Goal: Task Accomplishment & Management: Use online tool/utility

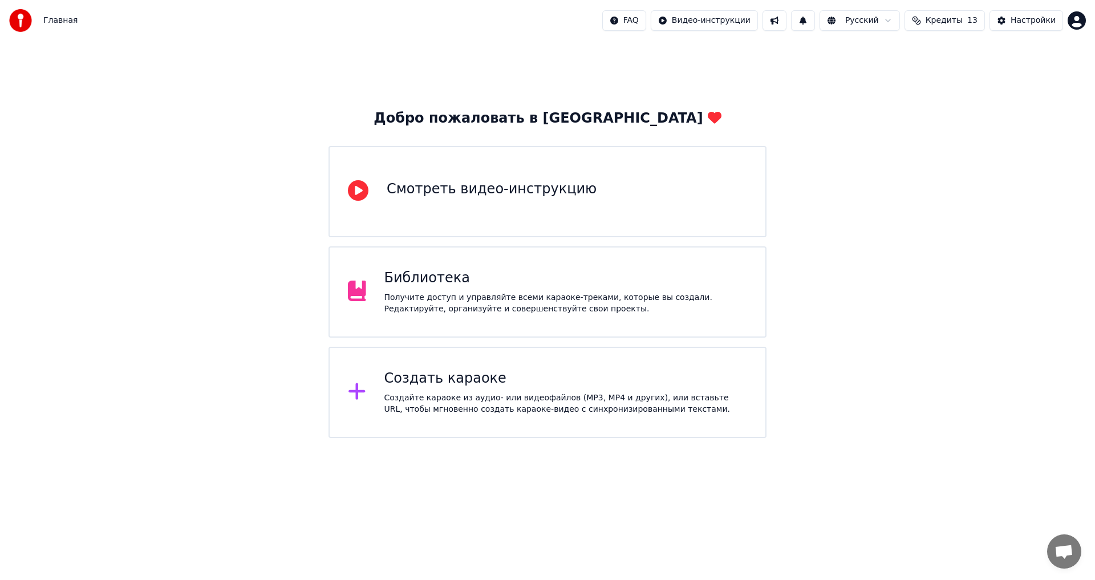
click at [415, 381] on div "Создать караоке" at bounding box center [565, 379] width 363 height 18
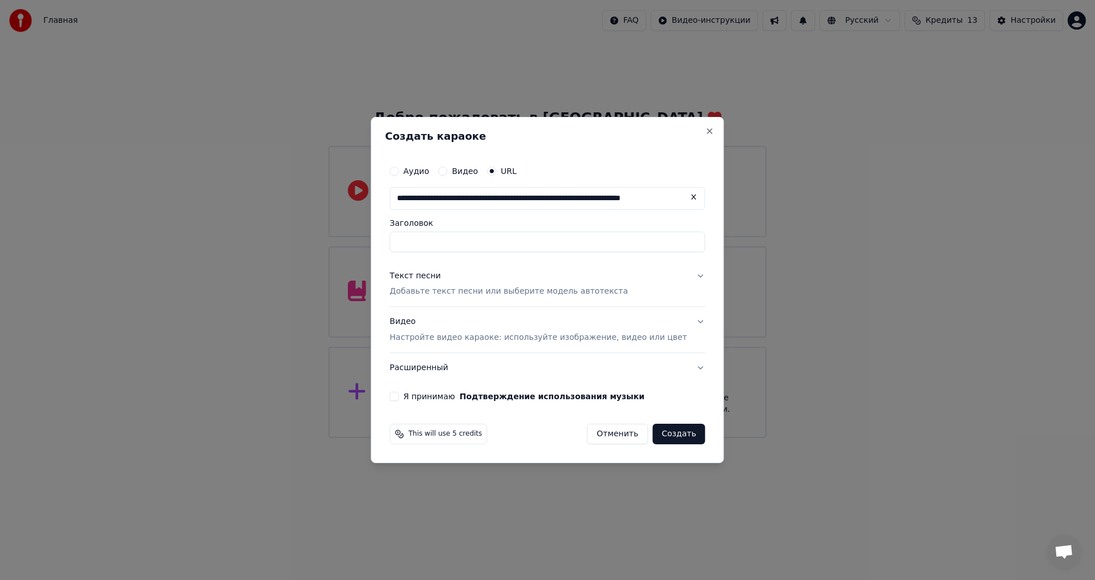
scroll to position [0, 42]
type input "**********"
click at [435, 234] on input "Заголовок" at bounding box center [546, 242] width 315 height 21
type input "**********"
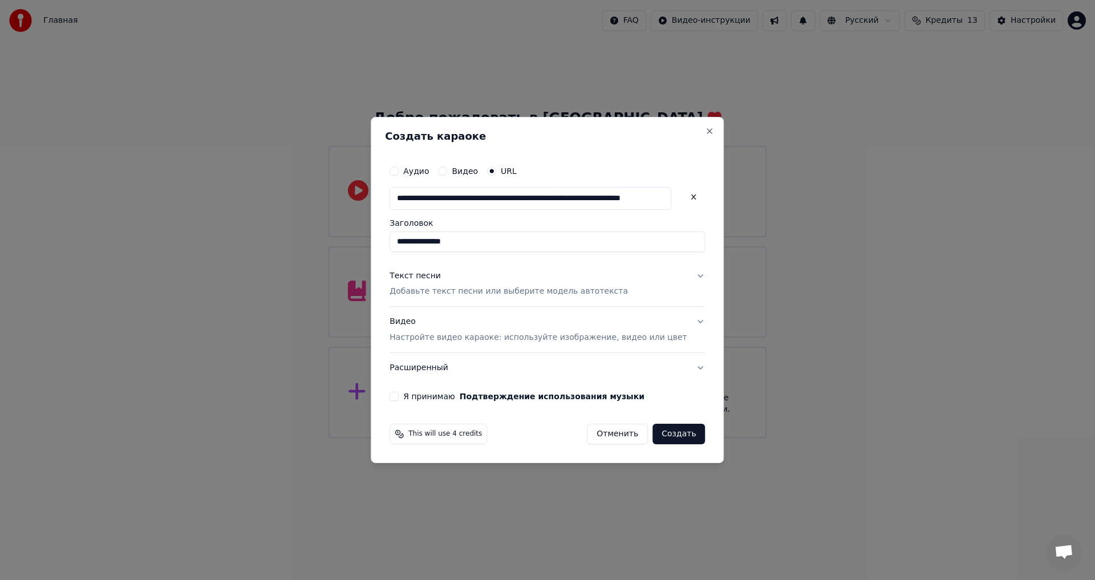
type input "**********"
click at [491, 295] on p "Добавьте текст песни или выберите модель автотекста" at bounding box center [508, 291] width 238 height 11
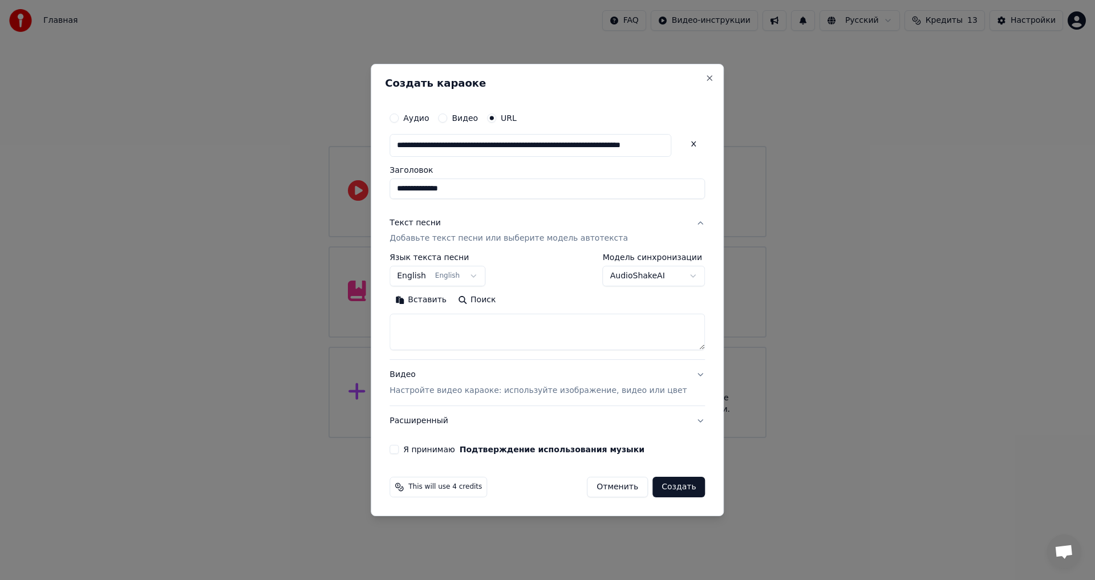
click at [661, 486] on button "Создать" at bounding box center [678, 487] width 52 height 21
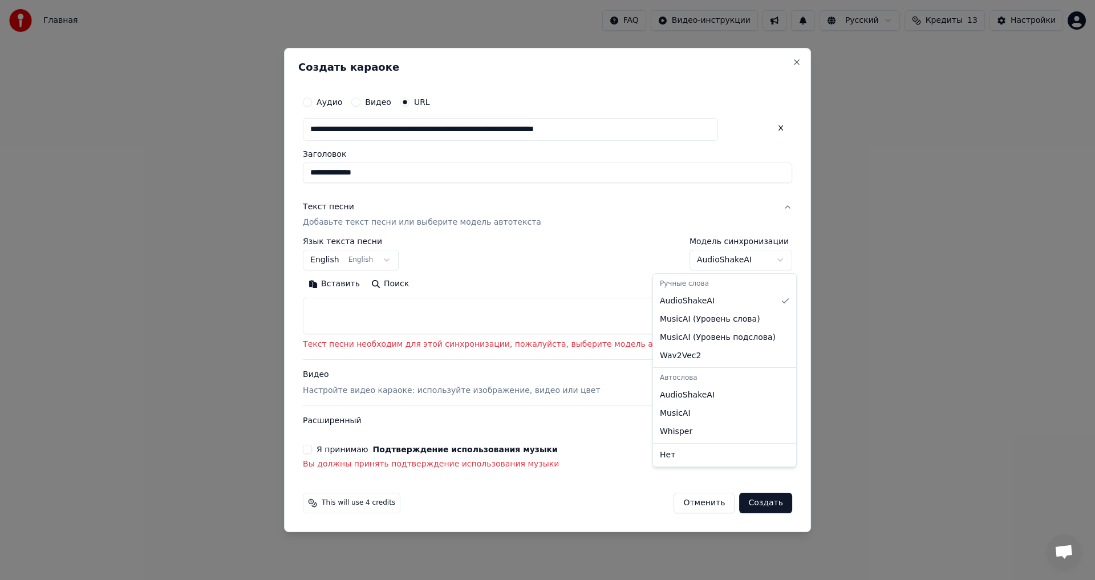
click at [739, 259] on body "**********" at bounding box center [547, 219] width 1095 height 438
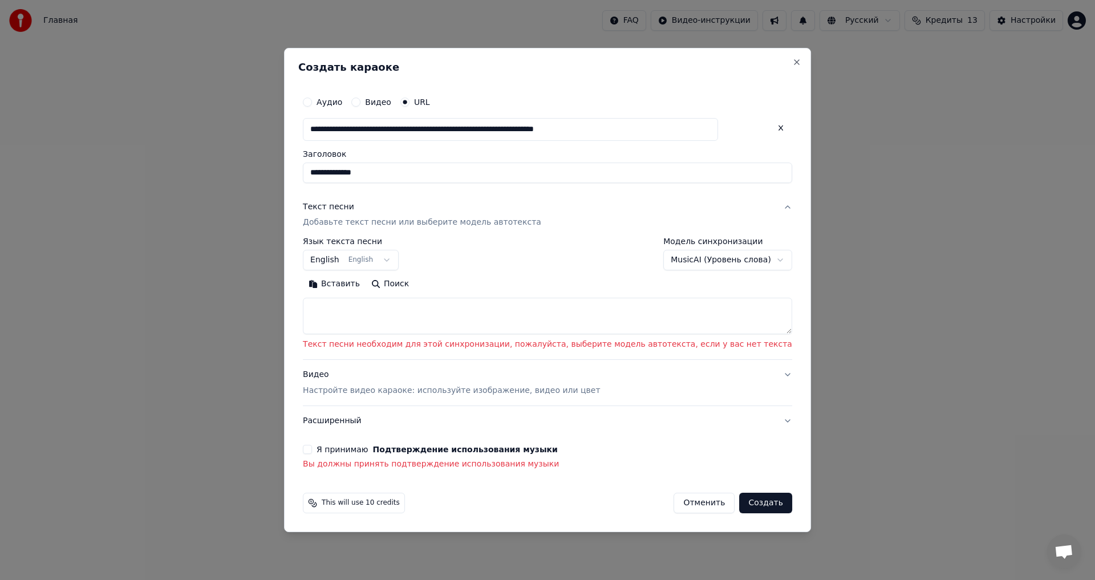
click at [312, 449] on button "Я принимаю Подтверждение использования музыки" at bounding box center [307, 449] width 9 height 9
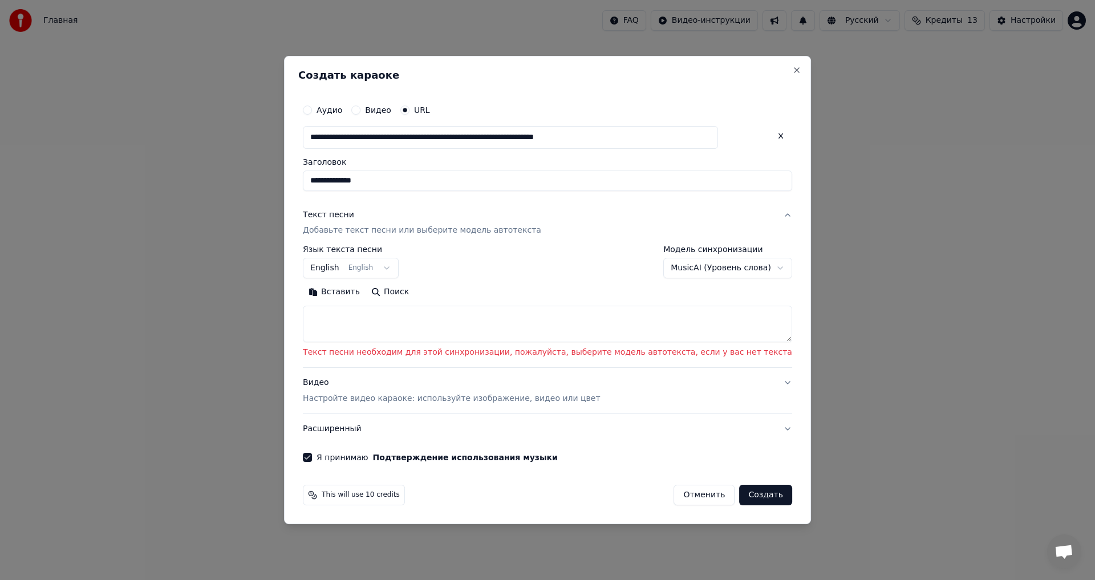
click at [739, 497] on button "Создать" at bounding box center [765, 495] width 52 height 21
click at [739, 501] on button "Создать" at bounding box center [765, 495] width 52 height 21
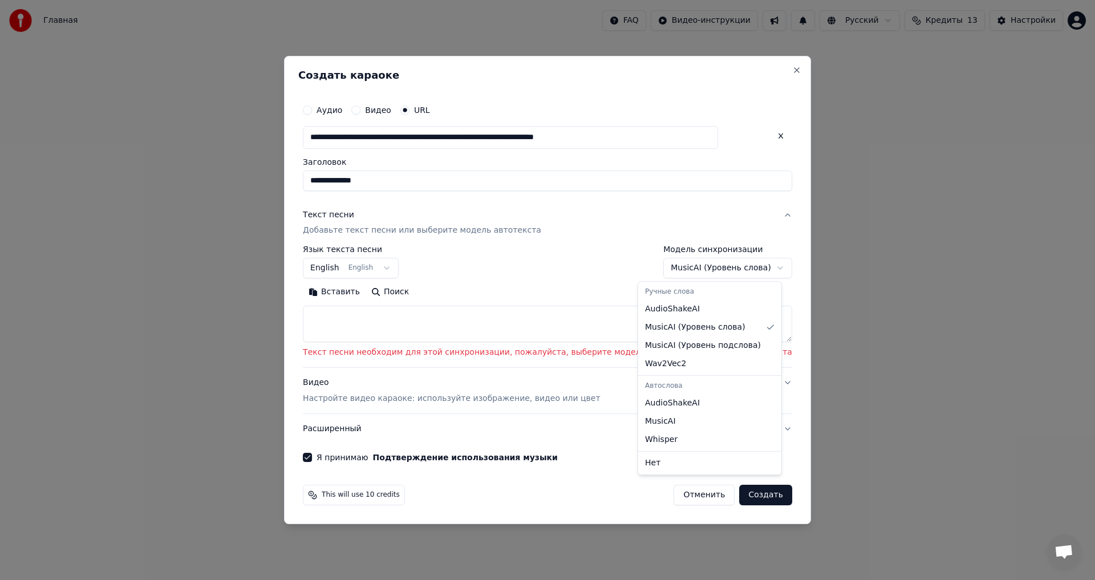
click at [666, 267] on body "**********" at bounding box center [547, 219] width 1095 height 438
select select "**********"
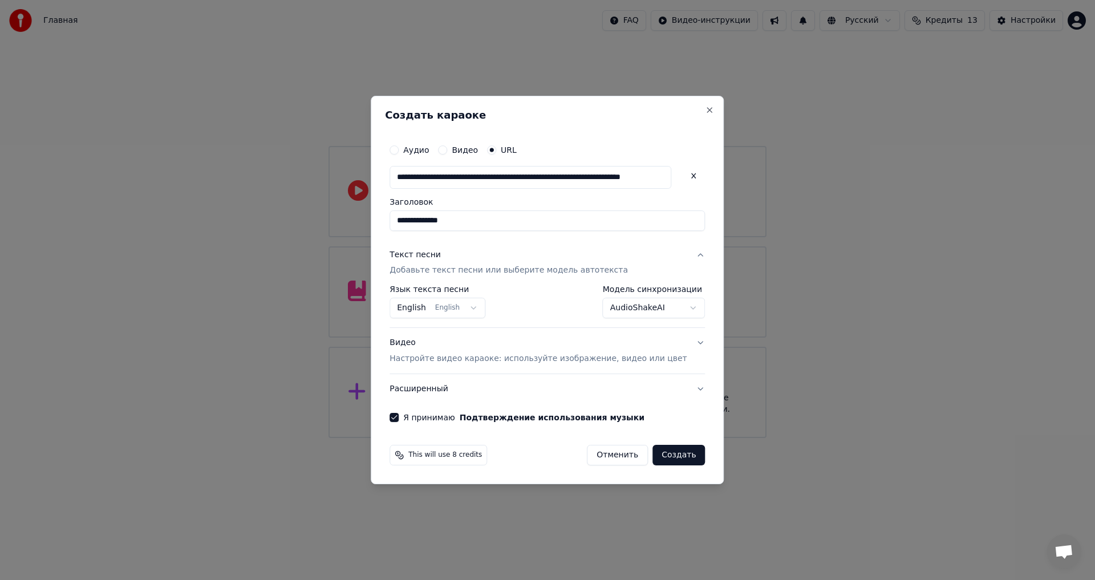
click at [668, 450] on button "Создать" at bounding box center [678, 455] width 52 height 21
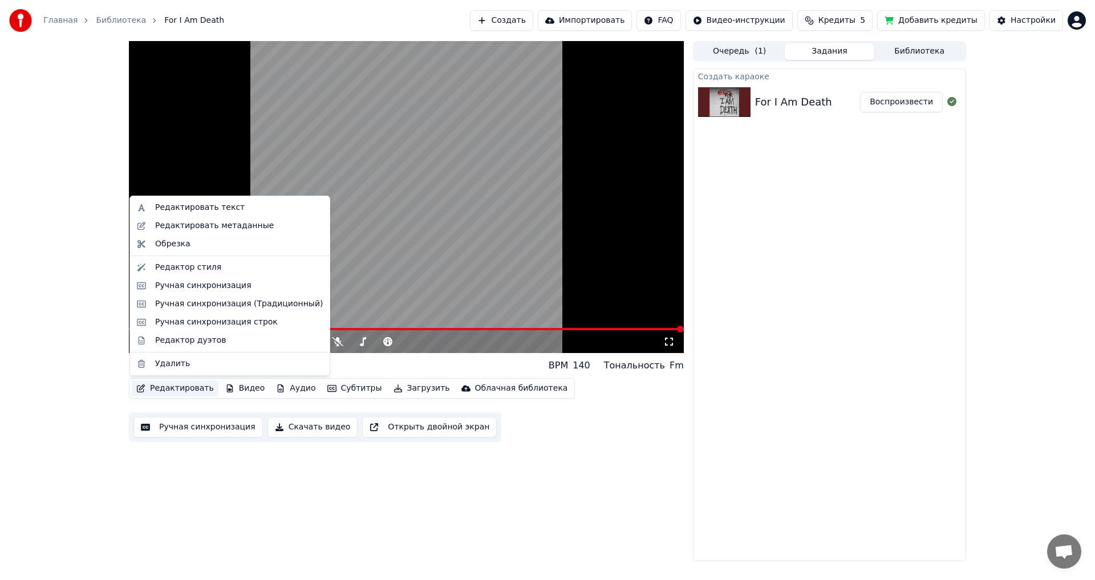
click at [184, 386] on button "Редактировать" at bounding box center [175, 388] width 87 height 16
click at [174, 212] on div "Редактировать текст" at bounding box center [200, 207] width 90 height 11
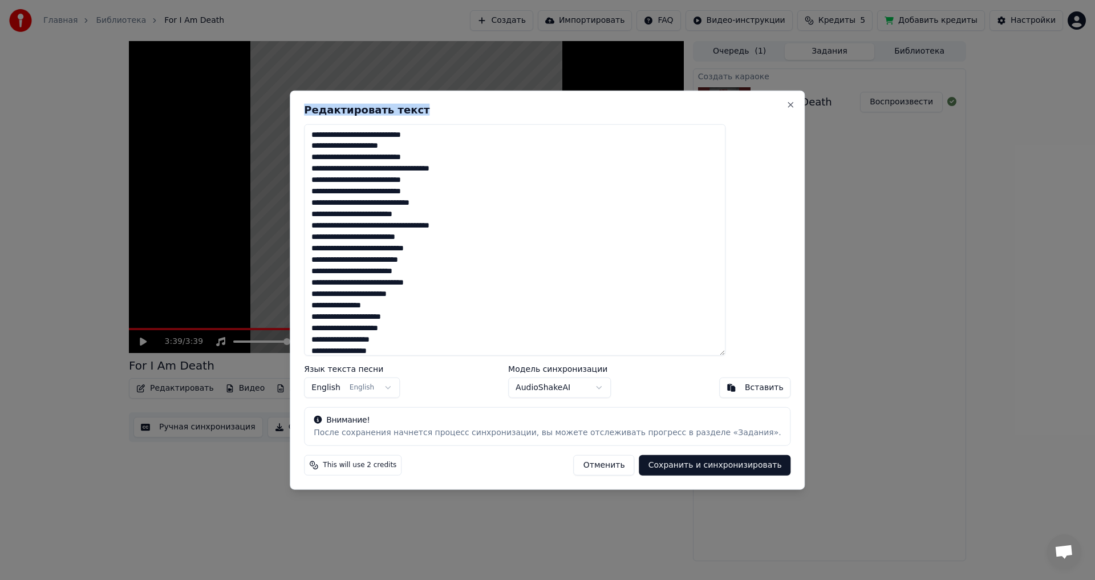
drag, startPoint x: 531, startPoint y: 103, endPoint x: 484, endPoint y: 101, distance: 47.9
click at [229, 61] on body "Главная Библиотека For I Am Death Создать Импортировать FAQ Видео-инструкции Кр…" at bounding box center [547, 290] width 1095 height 580
click at [481, 171] on textarea at bounding box center [514, 240] width 421 height 232
click at [423, 227] on textarea at bounding box center [514, 240] width 421 height 232
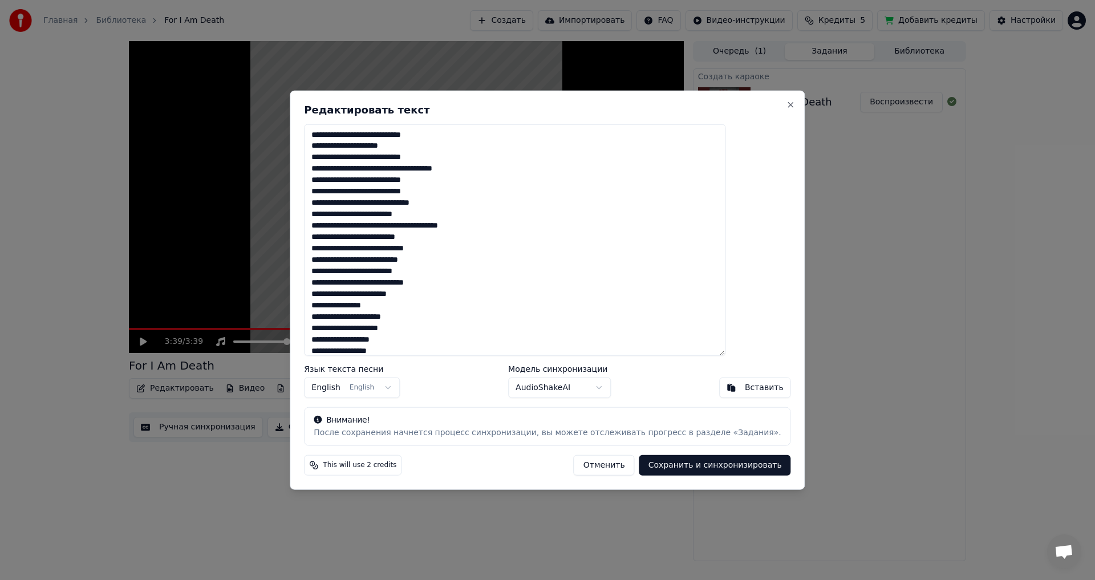
click at [358, 248] on textarea at bounding box center [514, 240] width 421 height 232
click at [387, 308] on textarea at bounding box center [514, 240] width 421 height 232
drag, startPoint x: 425, startPoint y: 296, endPoint x: 382, endPoint y: 299, distance: 42.9
click at [382, 299] on textarea at bounding box center [514, 240] width 421 height 232
paste textarea "***"
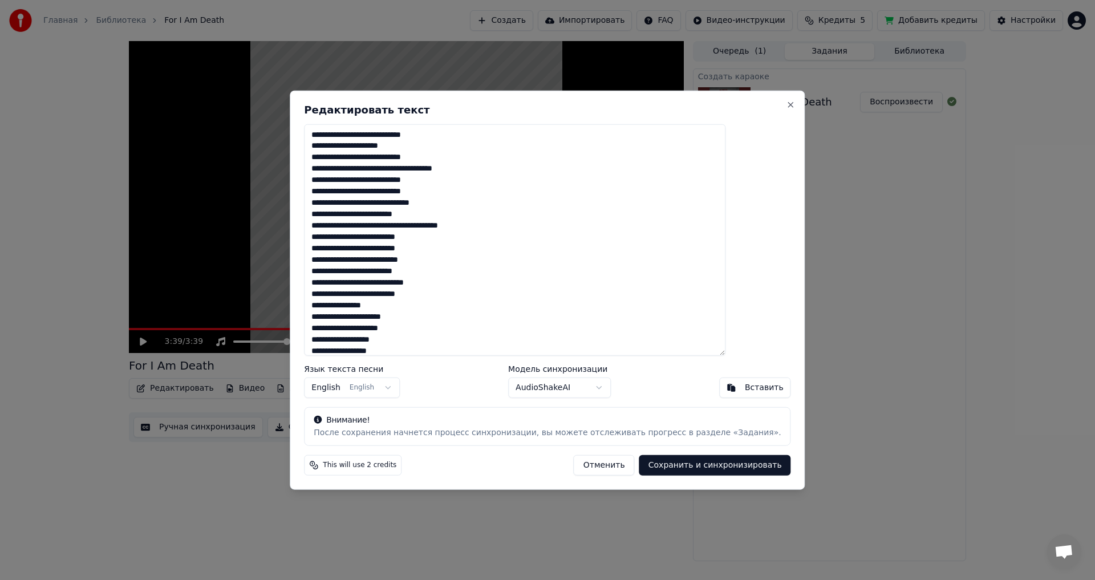
click at [466, 286] on textarea at bounding box center [514, 240] width 421 height 232
drag, startPoint x: 425, startPoint y: 319, endPoint x: 395, endPoint y: 312, distance: 30.4
click at [395, 312] on textarea at bounding box center [514, 240] width 421 height 232
paste textarea
drag, startPoint x: 395, startPoint y: 318, endPoint x: 400, endPoint y: 323, distance: 7.3
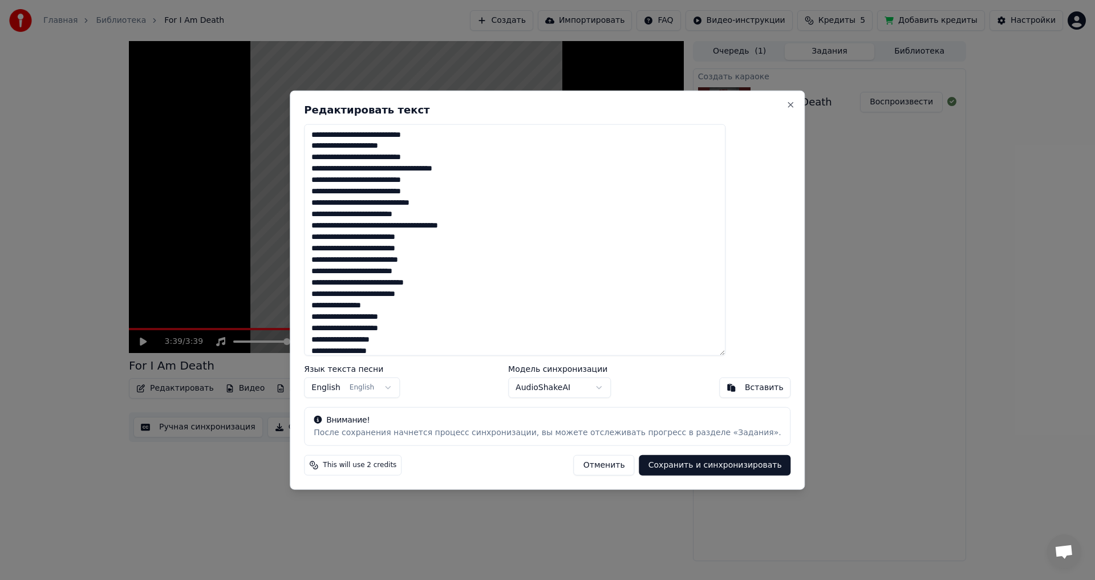
click at [395, 318] on textarea at bounding box center [514, 240] width 421 height 232
click at [436, 321] on textarea at bounding box center [514, 240] width 421 height 232
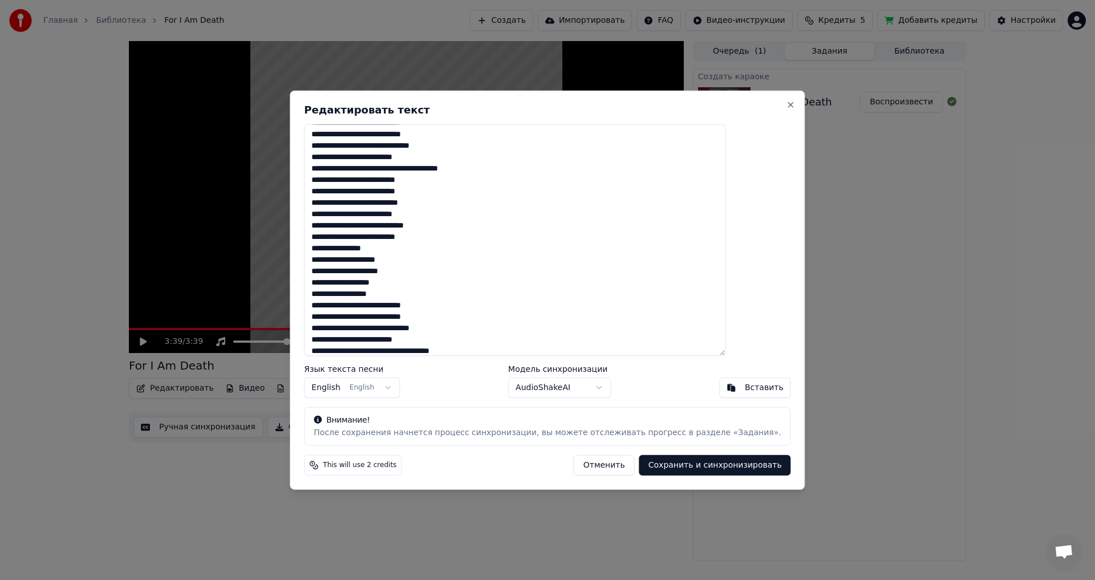
scroll to position [114, 0]
click at [421, 291] on textarea at bounding box center [514, 240] width 421 height 232
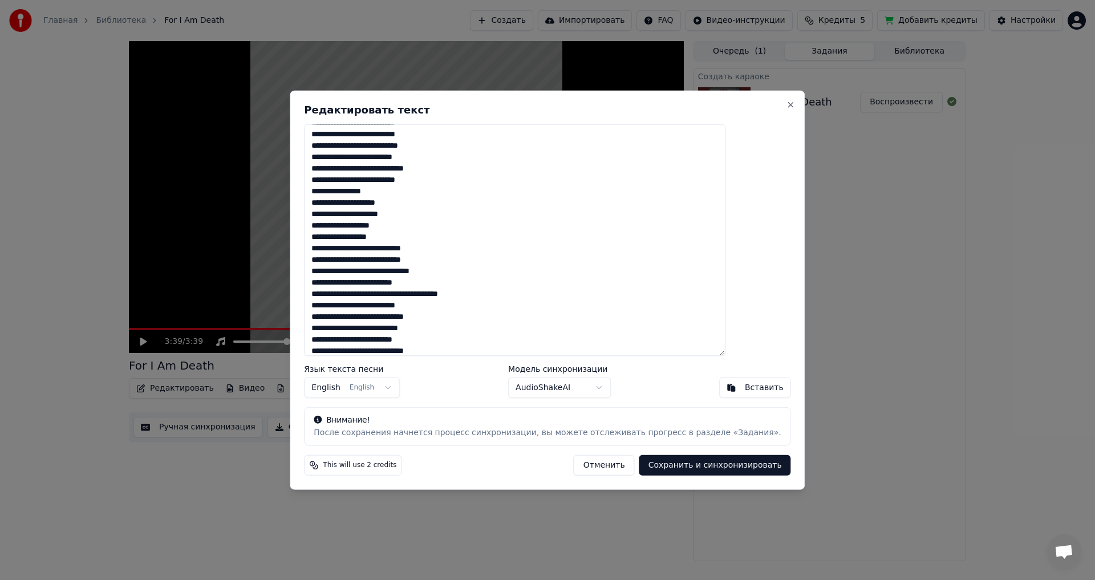
click at [357, 320] on textarea at bounding box center [514, 240] width 421 height 232
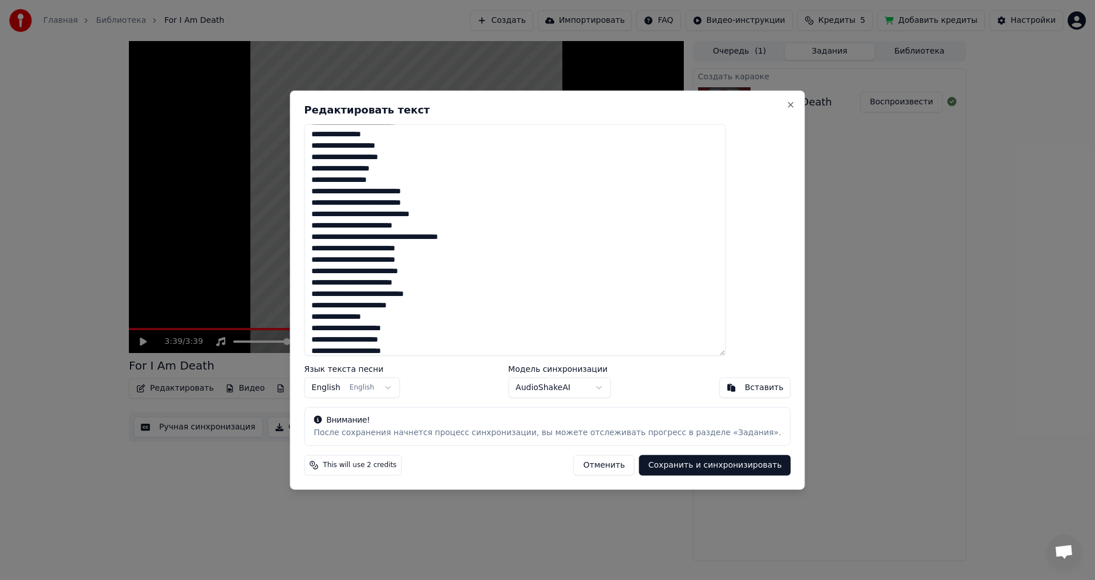
click at [382, 306] on textarea at bounding box center [514, 240] width 421 height 232
click at [383, 308] on textarea at bounding box center [514, 240] width 421 height 232
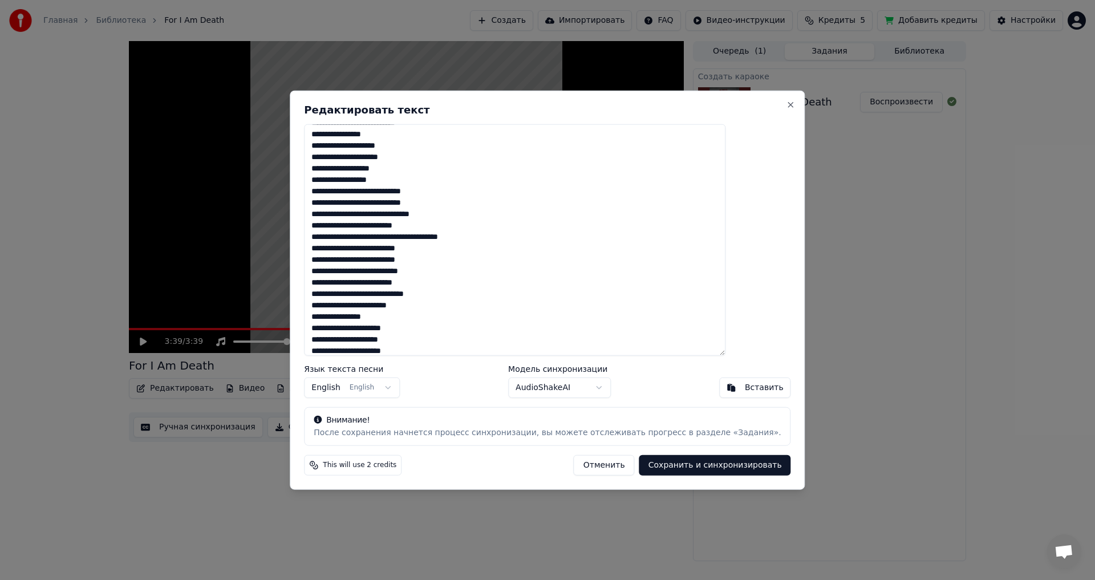
click at [383, 308] on textarea at bounding box center [514, 240] width 421 height 232
click at [387, 310] on textarea at bounding box center [514, 240] width 421 height 232
click at [384, 306] on textarea at bounding box center [514, 240] width 421 height 232
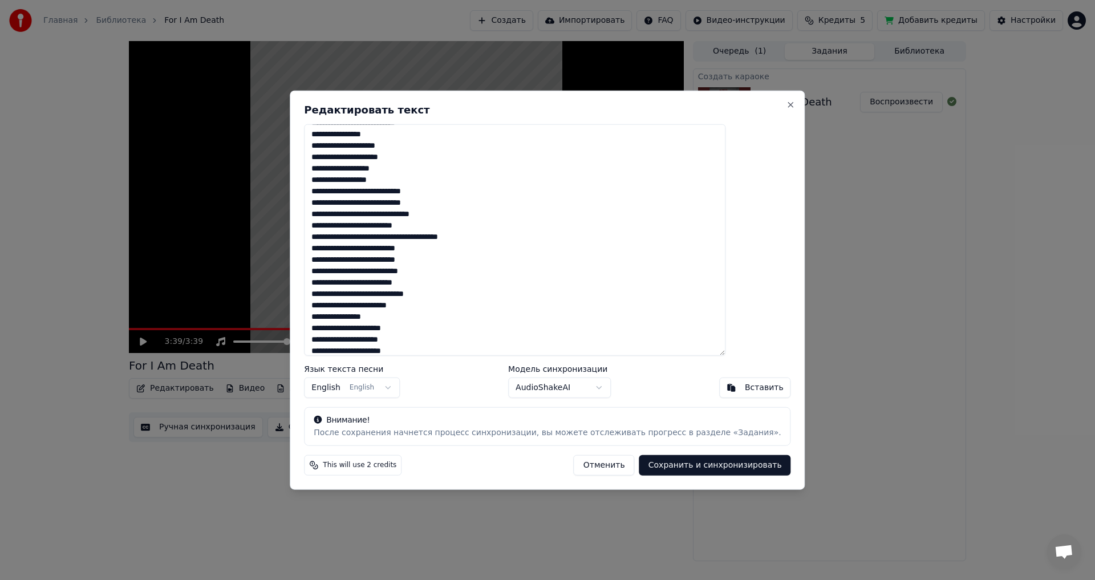
click at [381, 298] on textarea at bounding box center [514, 240] width 421 height 232
click at [384, 310] on textarea at bounding box center [514, 240] width 421 height 232
paste textarea "****"
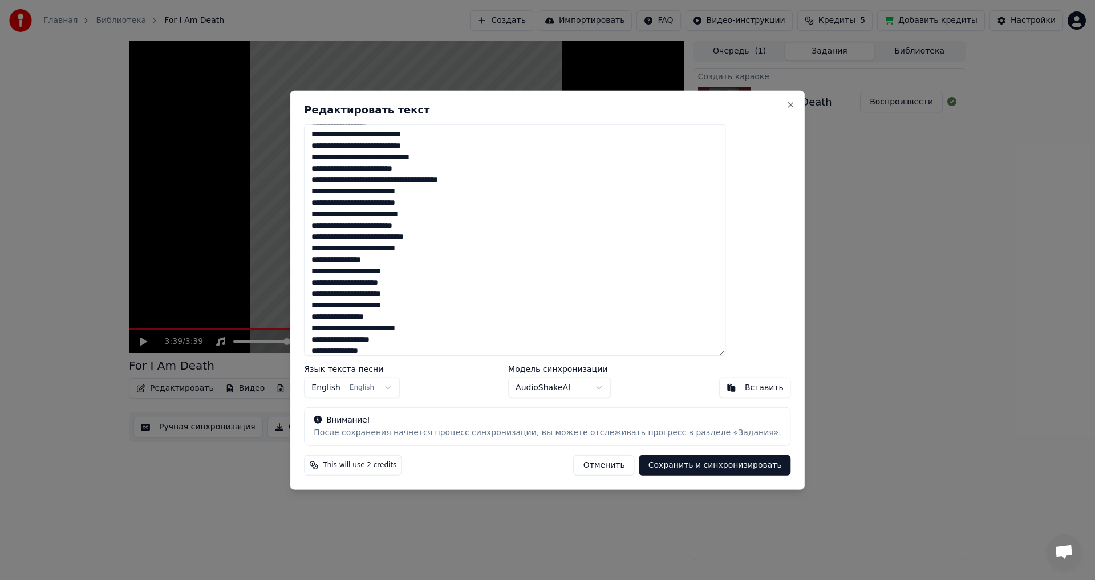
click at [410, 308] on textarea at bounding box center [514, 240] width 421 height 232
drag, startPoint x: 427, startPoint y: 270, endPoint x: 396, endPoint y: 272, distance: 30.8
click at [396, 272] on textarea at bounding box center [514, 240] width 421 height 232
paste textarea
click at [396, 275] on textarea at bounding box center [514, 240] width 421 height 232
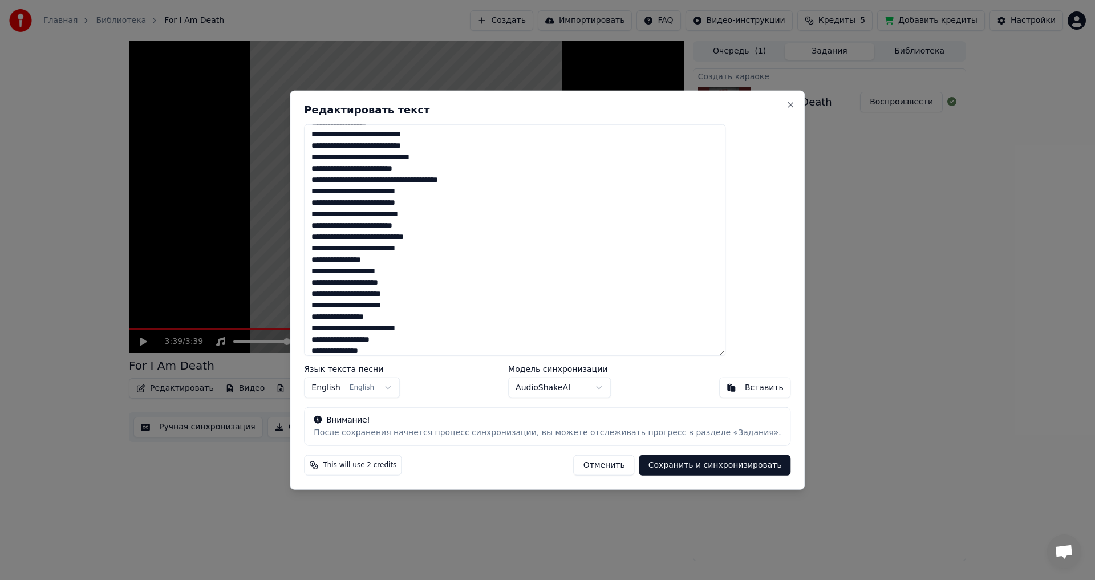
click at [424, 347] on textarea at bounding box center [514, 240] width 421 height 232
click at [380, 269] on textarea at bounding box center [514, 240] width 421 height 232
drag, startPoint x: 441, startPoint y: 240, endPoint x: 345, endPoint y: 238, distance: 95.8
click at [345, 238] on textarea at bounding box center [514, 240] width 421 height 232
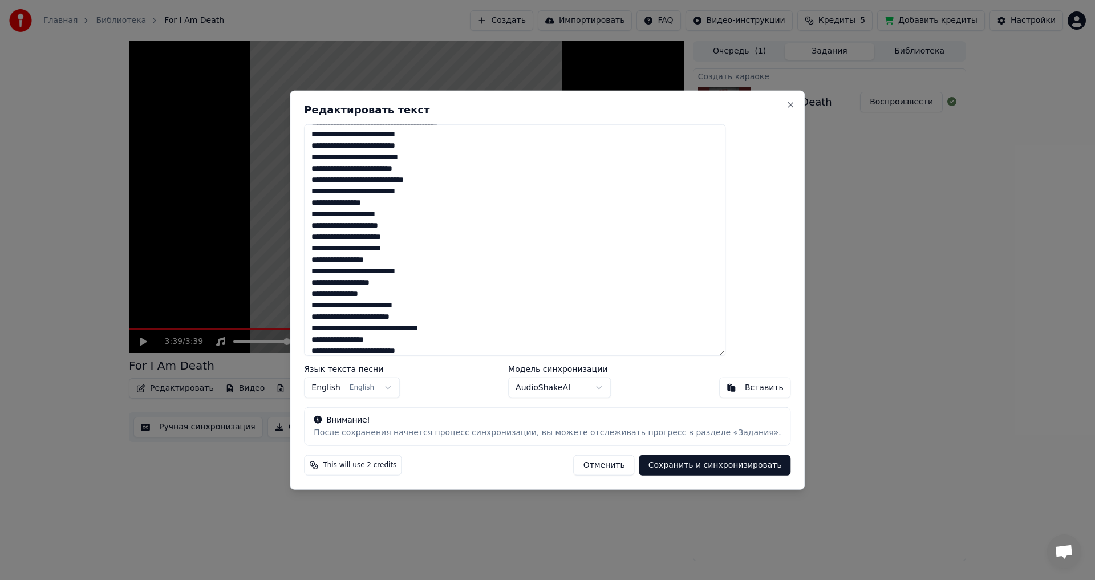
paste textarea "****"
drag, startPoint x: 432, startPoint y: 249, endPoint x: 344, endPoint y: 250, distance: 88.4
click at [344, 250] on textarea at bounding box center [514, 240] width 421 height 232
paste textarea
click at [417, 295] on textarea at bounding box center [514, 240] width 421 height 232
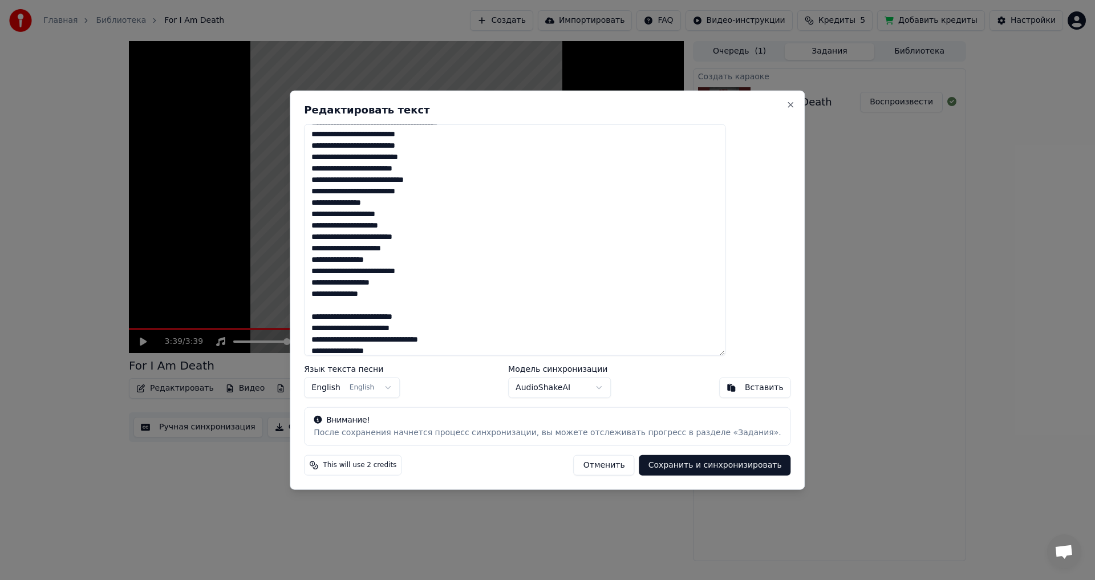
scroll to position [393, 0]
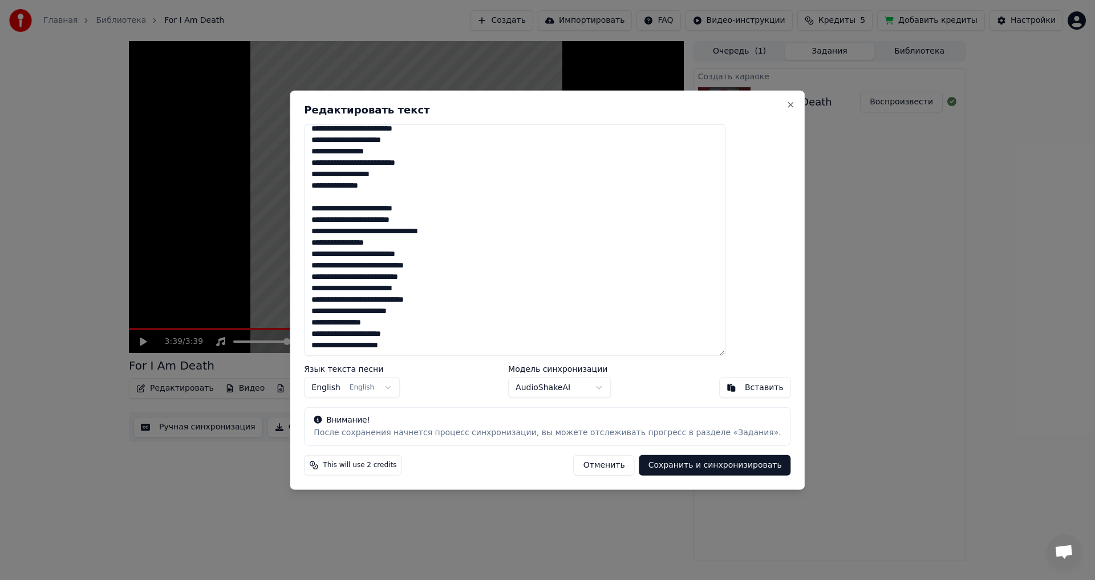
paste textarea "**********"
click at [360, 269] on textarea at bounding box center [514, 240] width 421 height 232
click at [351, 263] on textarea at bounding box center [514, 240] width 421 height 232
click at [468, 279] on textarea at bounding box center [514, 240] width 421 height 232
click at [386, 311] on textarea at bounding box center [514, 240] width 421 height 232
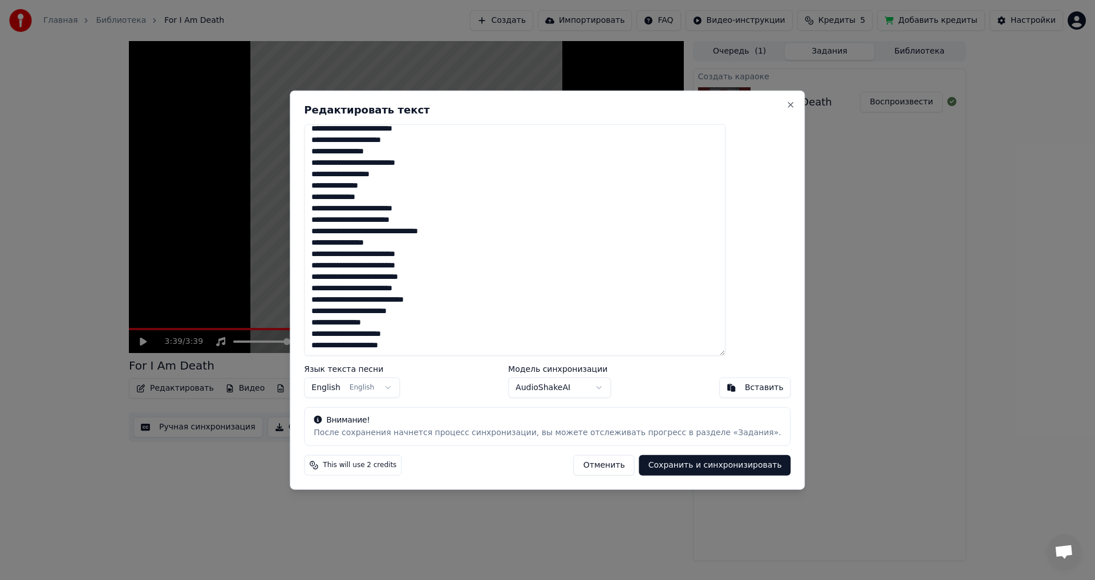
click at [385, 311] on textarea at bounding box center [514, 240] width 421 height 232
click at [383, 312] on textarea at bounding box center [514, 240] width 421 height 232
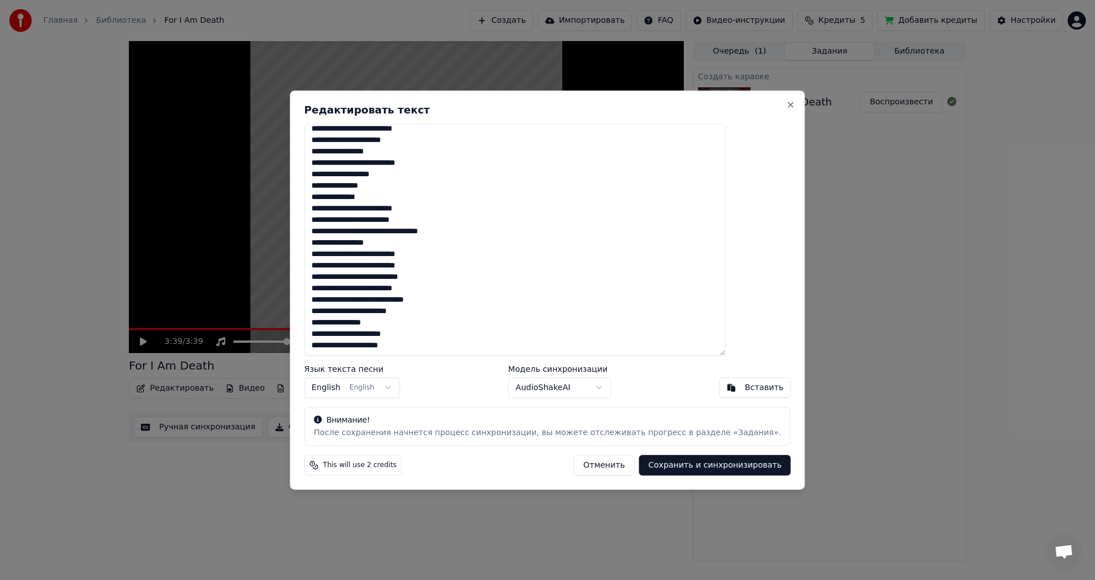
paste textarea "**"
click at [413, 323] on textarea at bounding box center [514, 240] width 421 height 232
click at [419, 328] on textarea at bounding box center [514, 240] width 421 height 232
drag, startPoint x: 423, startPoint y: 332, endPoint x: 396, endPoint y: 335, distance: 26.4
click at [396, 335] on textarea at bounding box center [514, 240] width 421 height 232
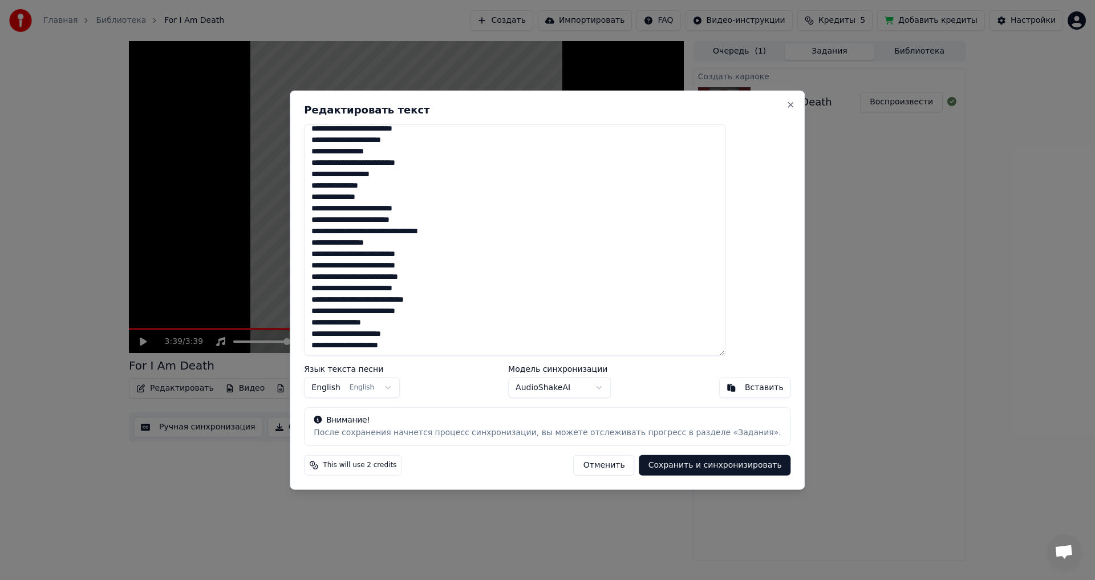
paste textarea
click at [398, 336] on textarea at bounding box center [514, 240] width 421 height 232
type textarea "**********"
click at [653, 465] on button "Сохранить и синхронизировать" at bounding box center [715, 465] width 152 height 21
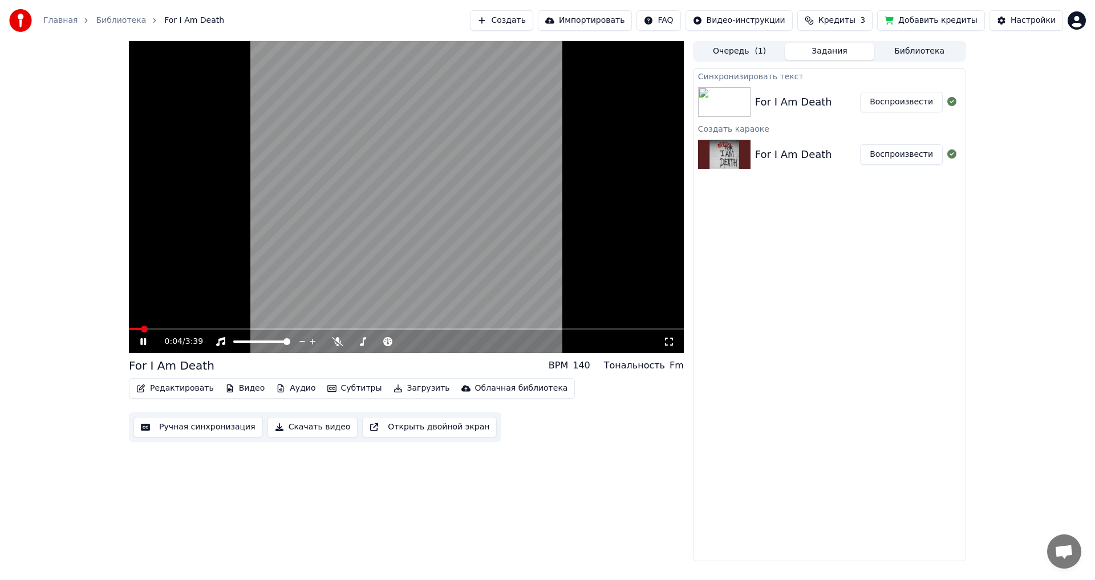
click at [144, 338] on icon at bounding box center [151, 341] width 27 height 9
click at [169, 388] on button "Редактировать" at bounding box center [175, 388] width 87 height 16
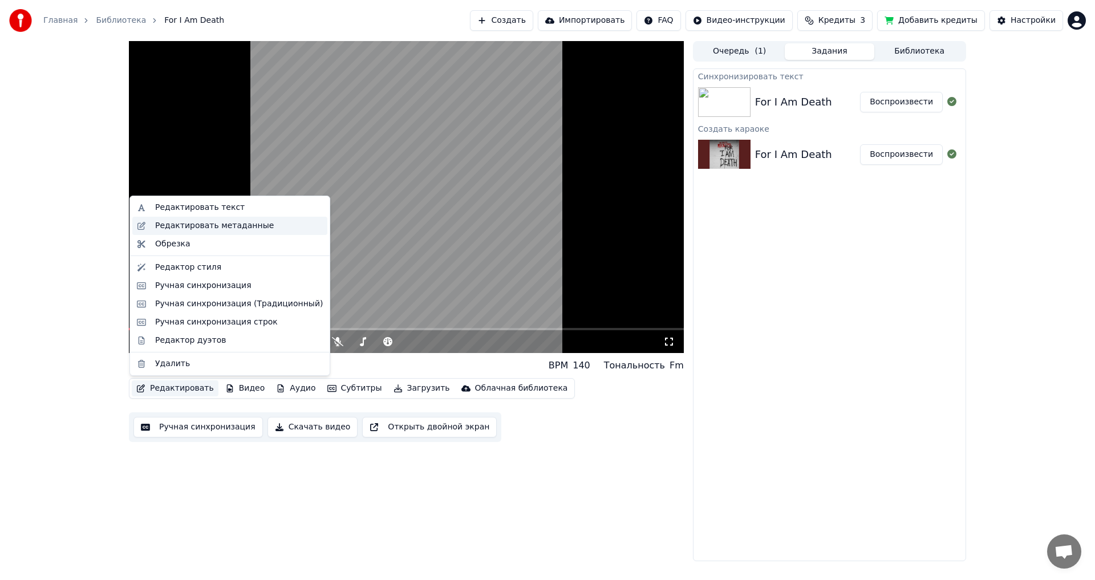
click at [168, 220] on div "Редактировать метаданные" at bounding box center [214, 225] width 119 height 11
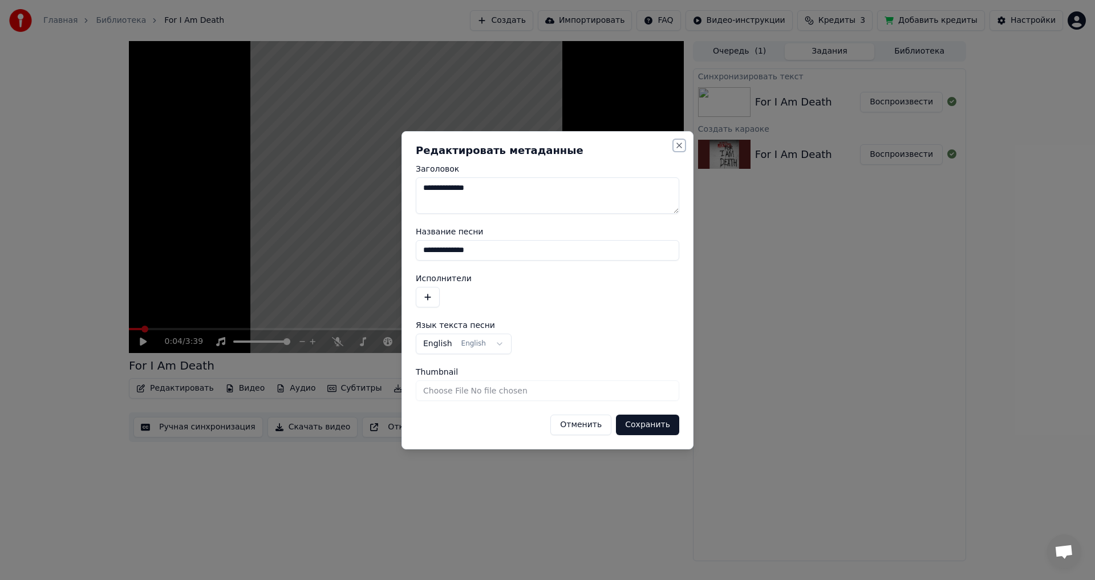
click at [676, 143] on button "Close" at bounding box center [679, 145] width 9 height 9
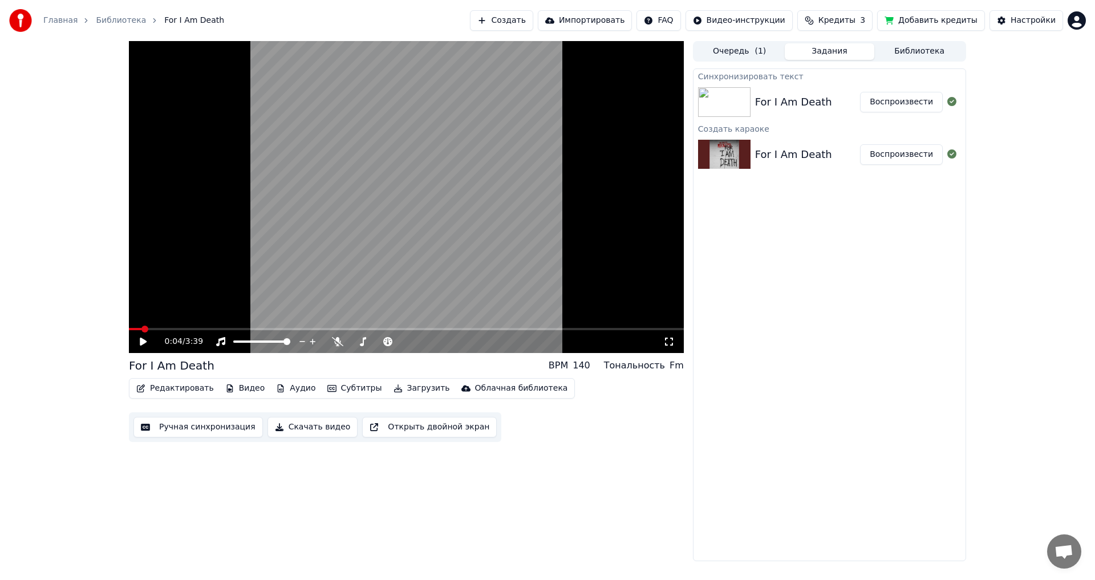
click at [160, 385] on button "Редактировать" at bounding box center [175, 388] width 87 height 16
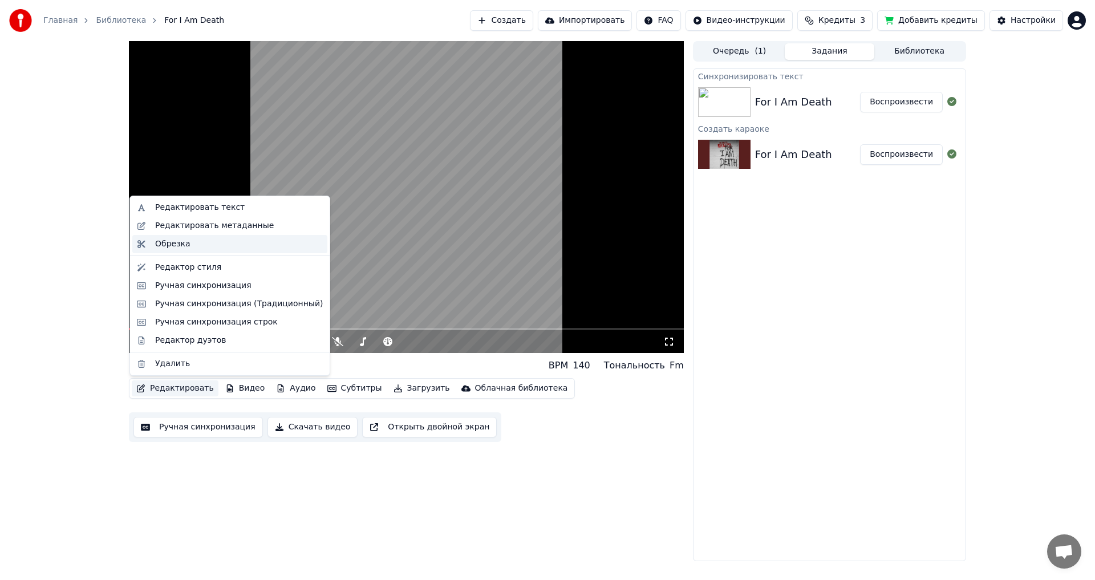
click at [156, 250] on div "Обрезка" at bounding box center [229, 244] width 195 height 18
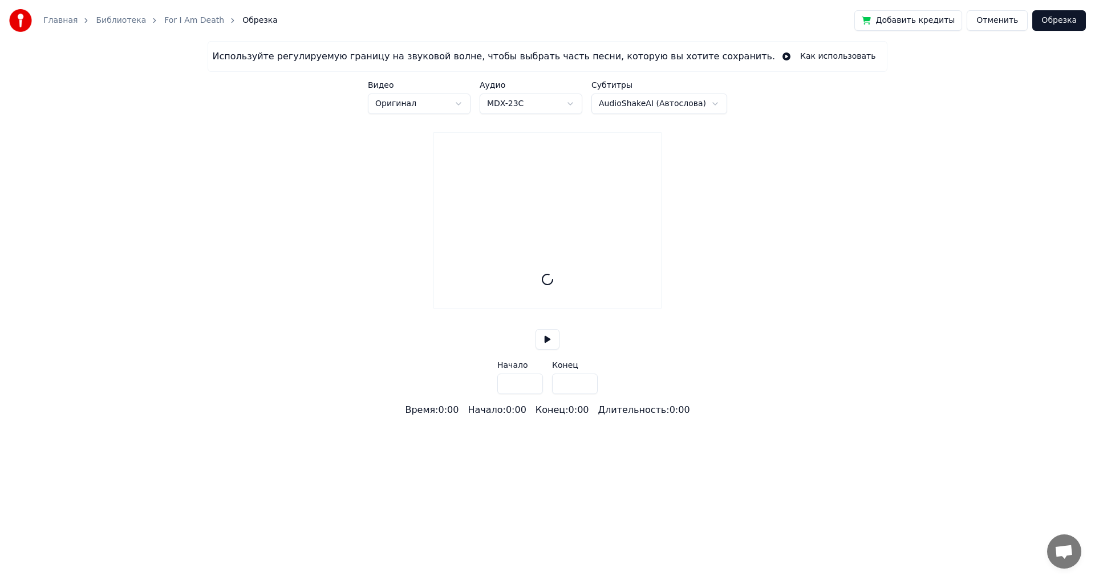
type input "*****"
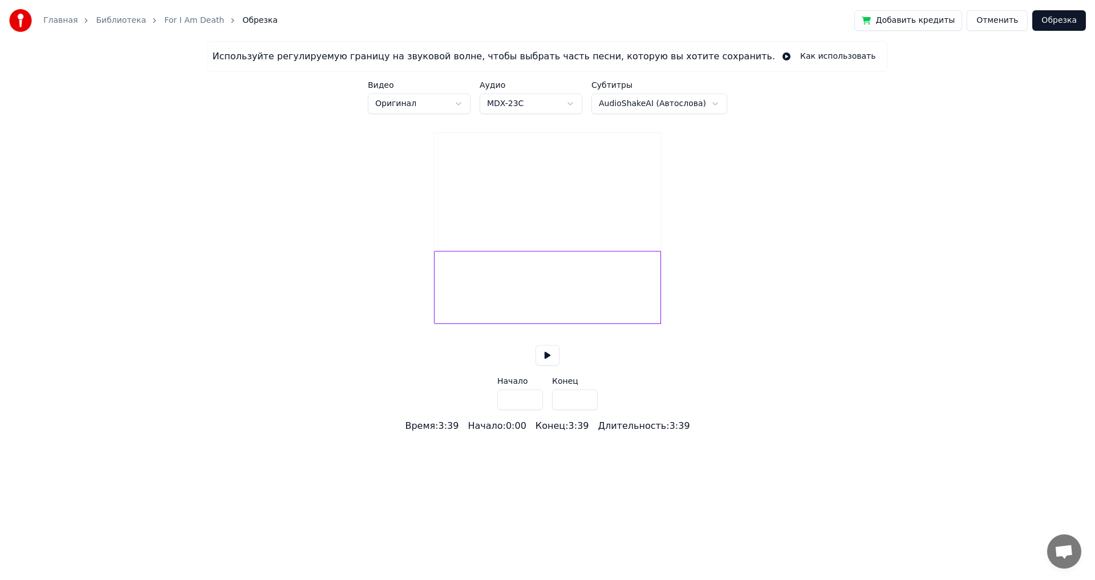
click at [996, 26] on button "Отменить" at bounding box center [997, 20] width 61 height 21
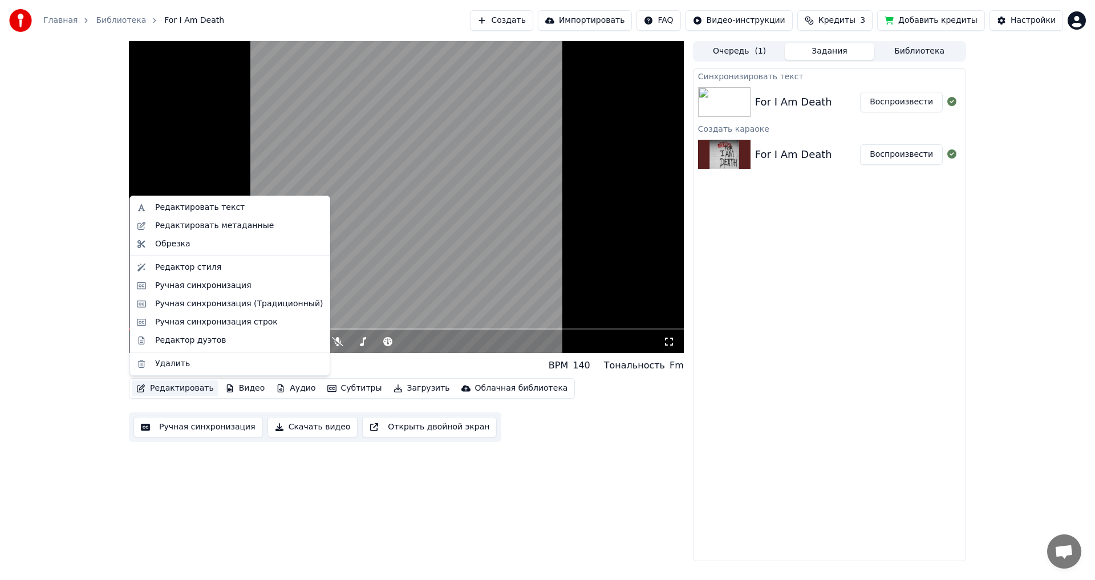
click at [169, 388] on button "Редактировать" at bounding box center [175, 388] width 87 height 16
click at [169, 387] on button "Редактировать" at bounding box center [175, 388] width 87 height 16
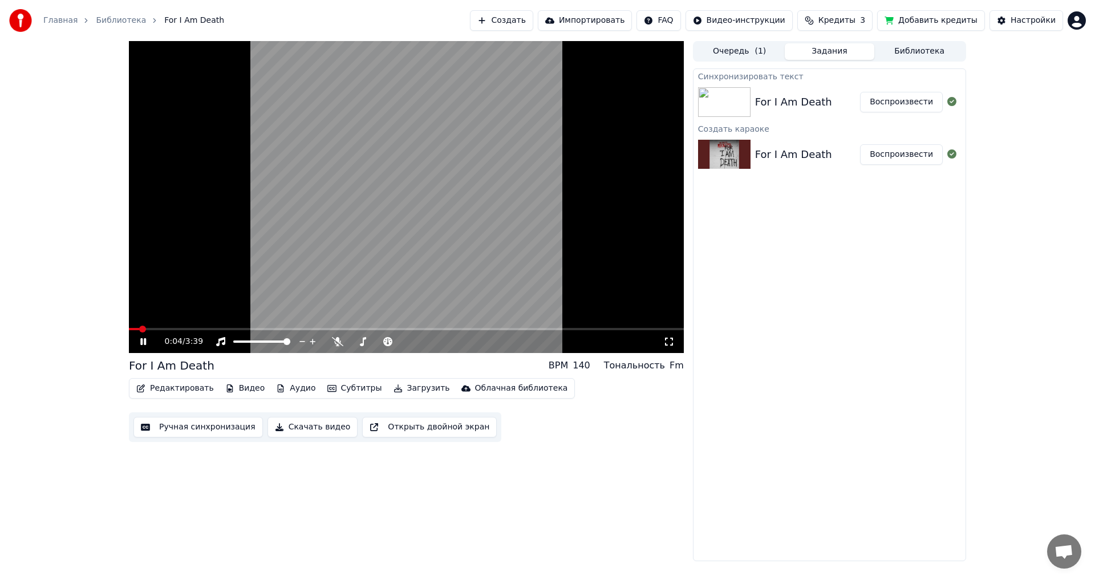
click at [148, 339] on icon at bounding box center [151, 341] width 27 height 9
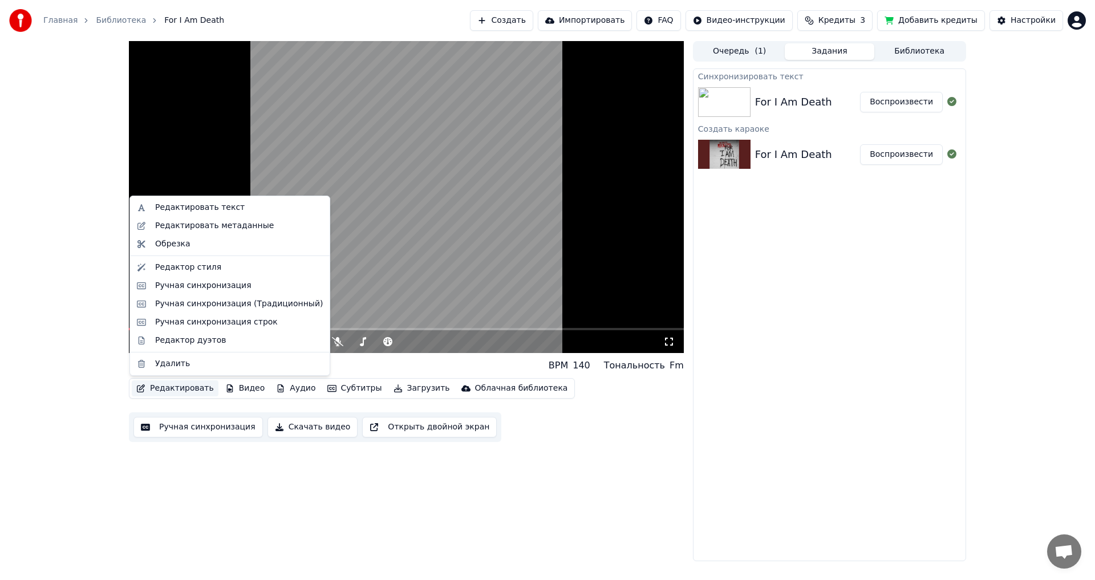
click at [164, 384] on button "Редактировать" at bounding box center [175, 388] width 87 height 16
click at [180, 269] on div "Редактор стиля" at bounding box center [188, 267] width 66 height 11
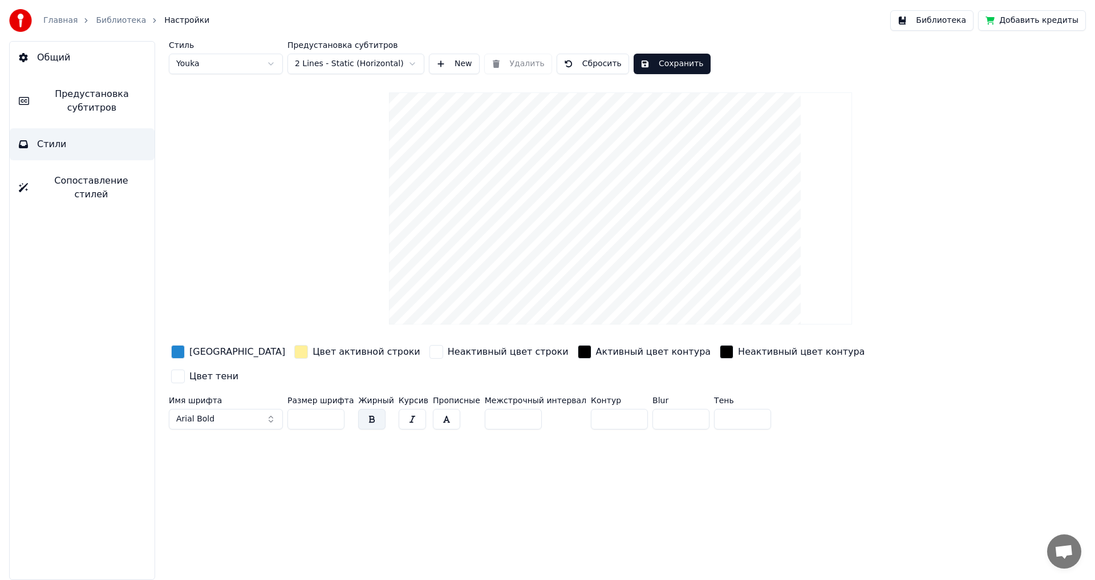
click at [611, 269] on video at bounding box center [620, 208] width 463 height 232
drag, startPoint x: 610, startPoint y: 269, endPoint x: 603, endPoint y: 205, distance: 64.2
click at [603, 205] on video at bounding box center [620, 208] width 463 height 232
click at [411, 67] on html "Главная Библиотека Настройки Библиотека Добавить кредиты Общий Предустановка су…" at bounding box center [547, 290] width 1095 height 580
click at [409, 69] on html "Главная Библиотека Настройки Библиотека Добавить кредиты Общий Предустановка су…" at bounding box center [547, 290] width 1095 height 580
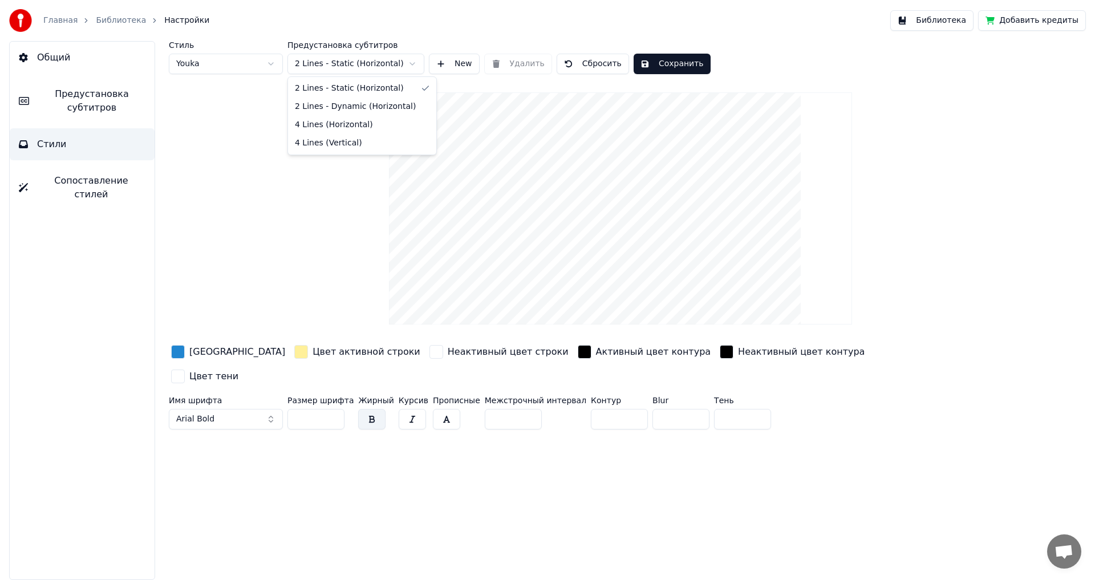
click at [405, 74] on html "Главная Библиотека Настройки Библиотека Добавить кредиты Общий Предустановка су…" at bounding box center [547, 290] width 1095 height 580
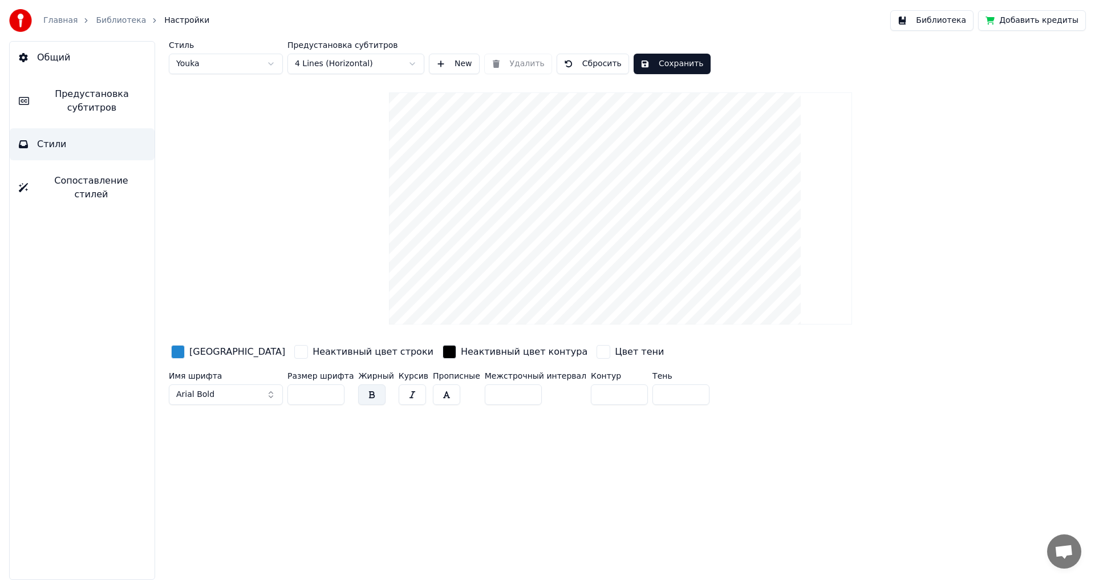
click at [679, 68] on button "Сохранить" at bounding box center [672, 64] width 77 height 21
click at [654, 66] on button "Готово" at bounding box center [664, 64] width 61 height 21
click at [653, 67] on button "Сохранить" at bounding box center [672, 64] width 77 height 21
click at [80, 182] on span "Сопоставление стилей" at bounding box center [91, 187] width 108 height 27
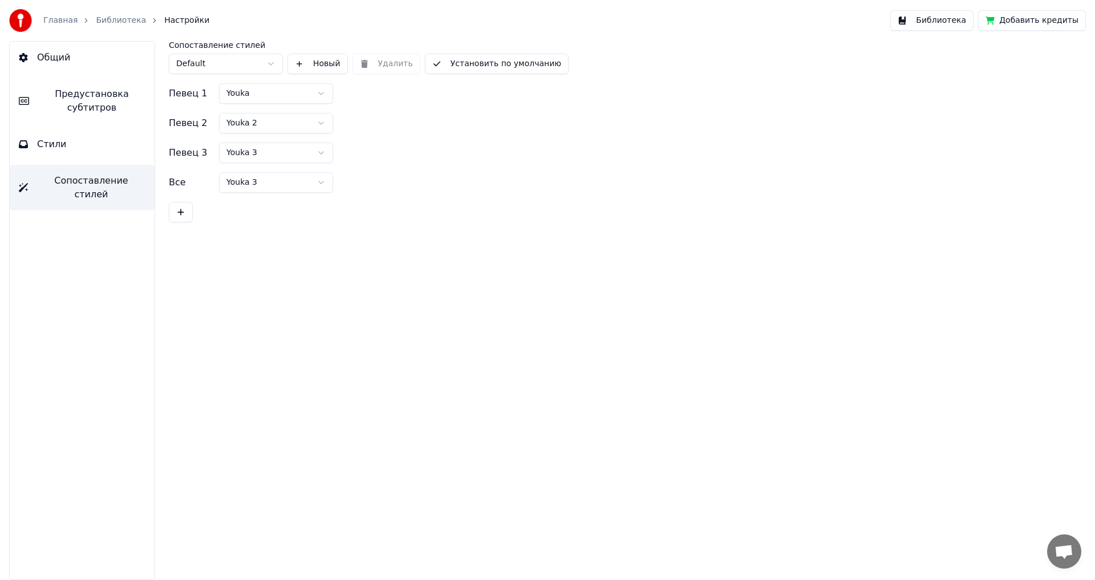
click at [43, 64] on span "Общий" at bounding box center [53, 58] width 33 height 14
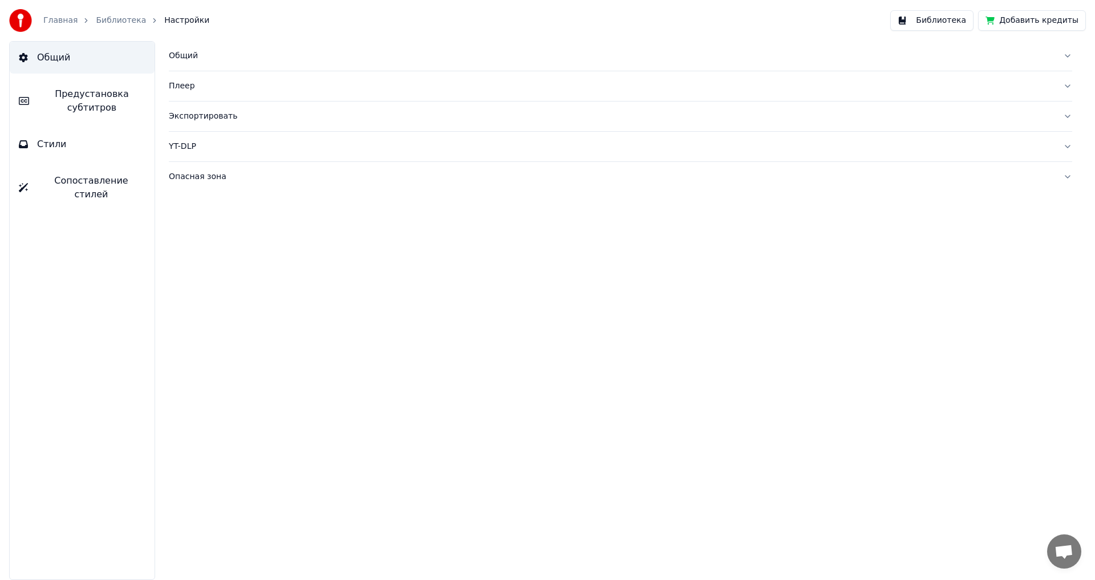
click at [104, 19] on link "Библиотека" at bounding box center [121, 20] width 50 height 11
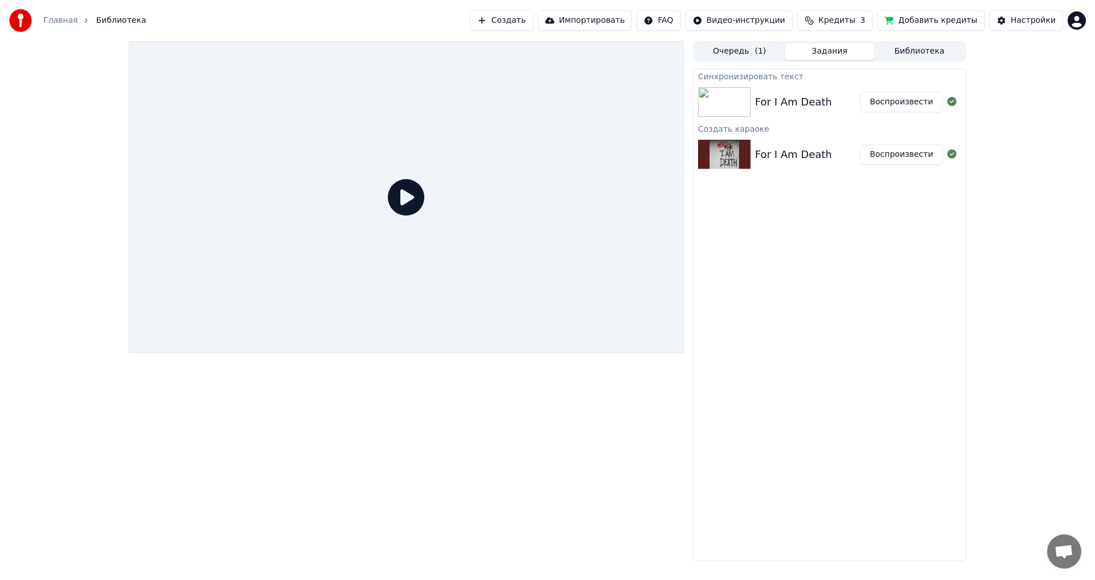
click at [411, 196] on icon at bounding box center [406, 197] width 36 height 36
click at [719, 110] on img at bounding box center [724, 102] width 52 height 30
click at [906, 108] on button "Воспроизвести" at bounding box center [901, 102] width 83 height 21
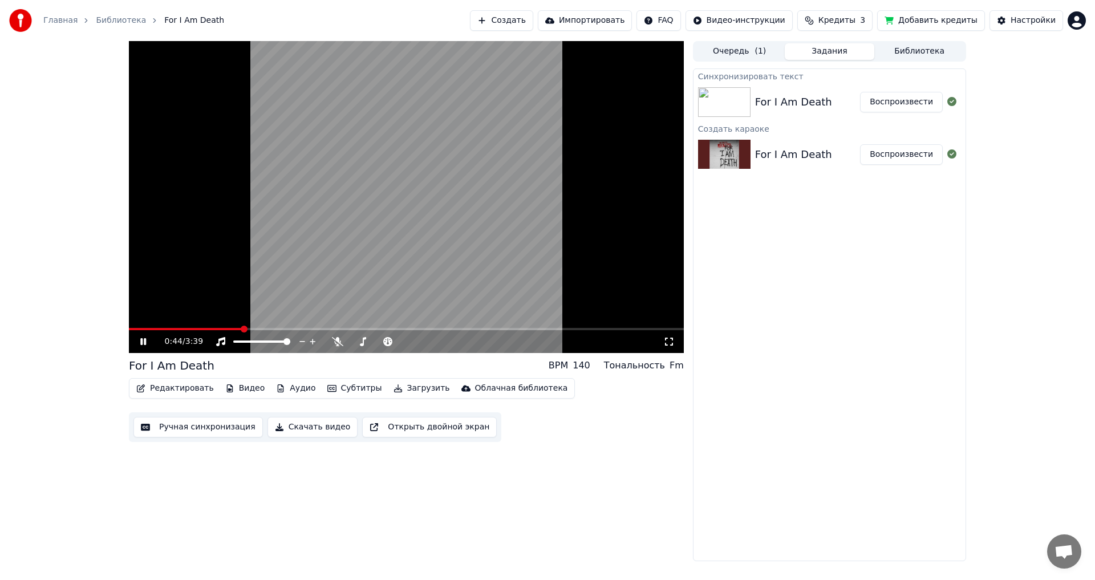
click at [147, 344] on icon at bounding box center [151, 341] width 27 height 9
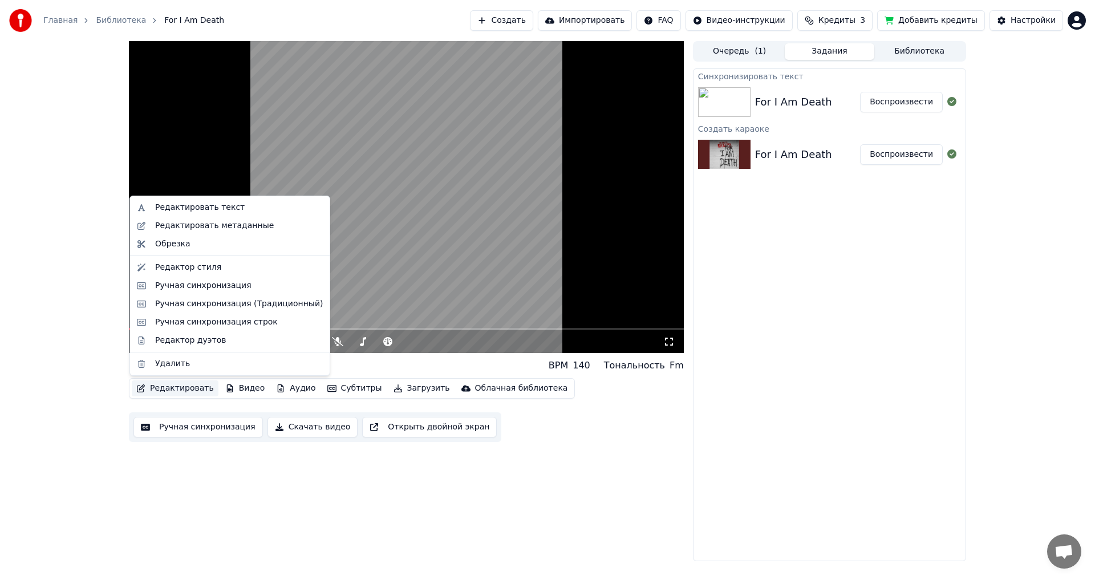
click at [190, 389] on button "Редактировать" at bounding box center [175, 388] width 87 height 16
click at [174, 277] on div "Ручная синхронизация" at bounding box center [229, 286] width 195 height 18
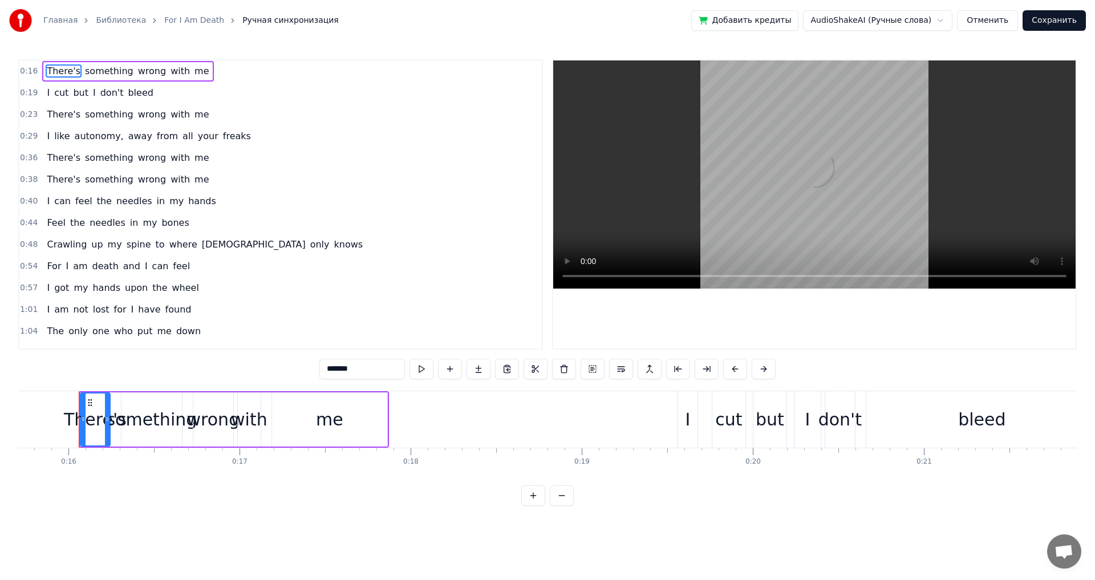
scroll to position [0, 2690]
click at [172, 16] on link "For I Am Death" at bounding box center [194, 20] width 60 height 11
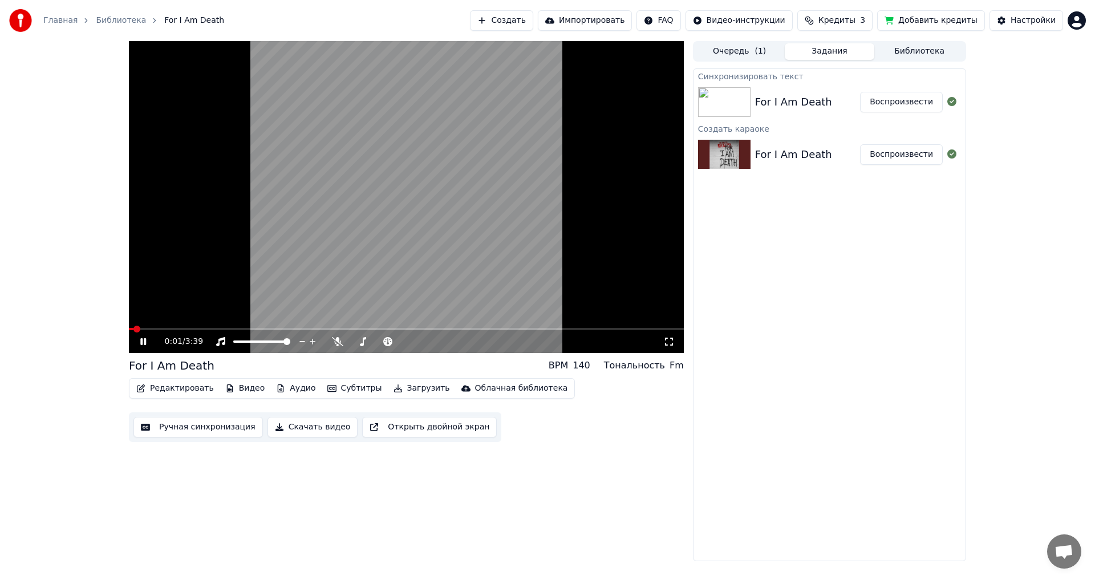
click at [149, 344] on icon at bounding box center [151, 341] width 27 height 9
click at [174, 389] on button "Редактировать" at bounding box center [175, 388] width 87 height 16
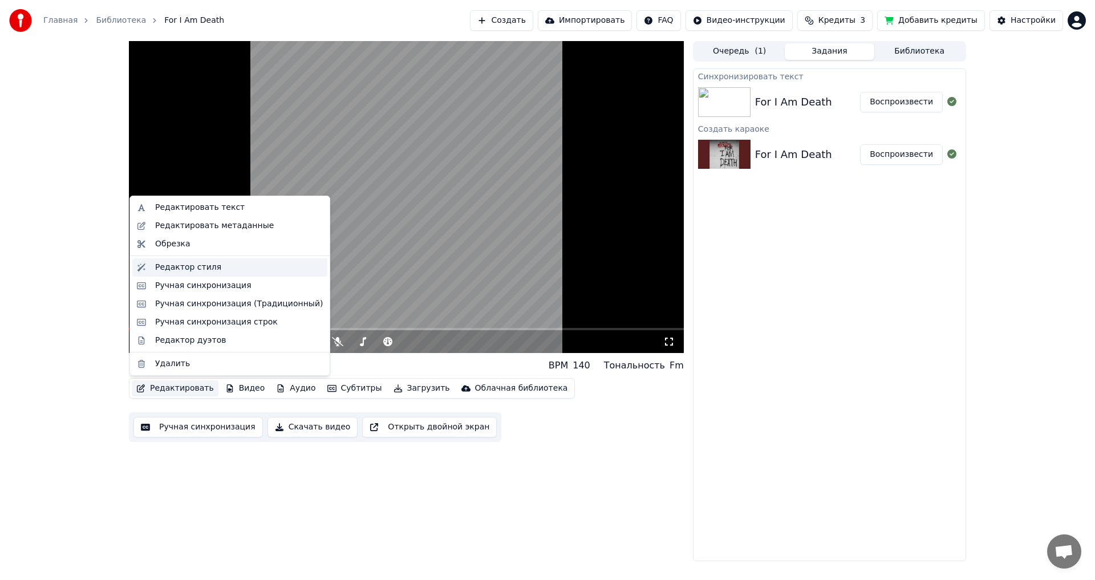
click at [166, 268] on div "Редактор стиля" at bounding box center [188, 267] width 66 height 11
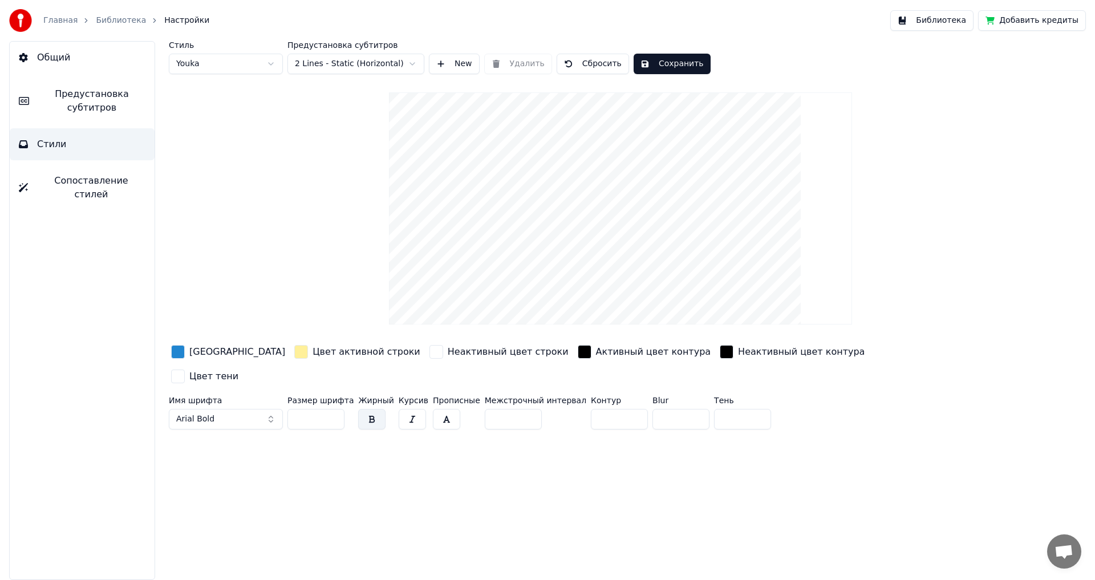
click at [346, 67] on html "Главная Библиотека Настройки Библиотека Добавить кредиты Общий Предустановка су…" at bounding box center [547, 290] width 1095 height 580
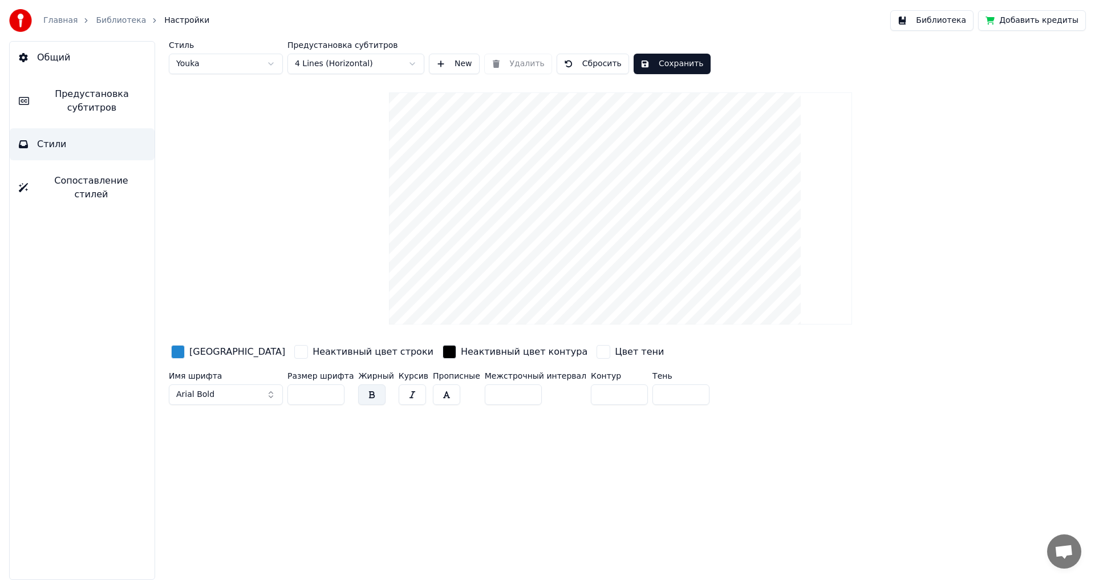
click at [102, 106] on span "Предустановка субтитров" at bounding box center [91, 100] width 107 height 27
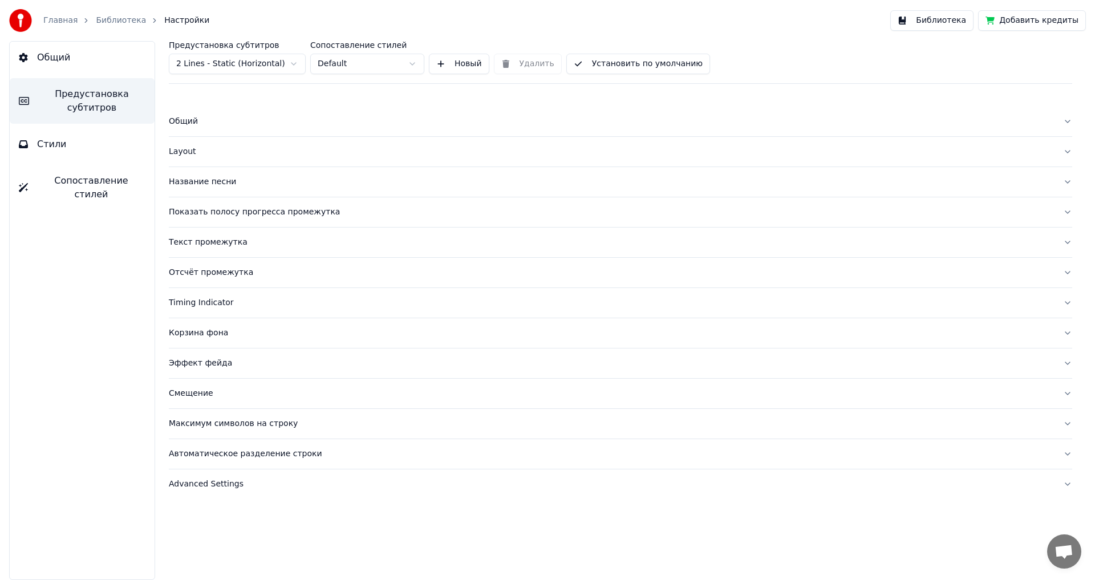
click at [204, 120] on div "Общий" at bounding box center [611, 121] width 885 height 11
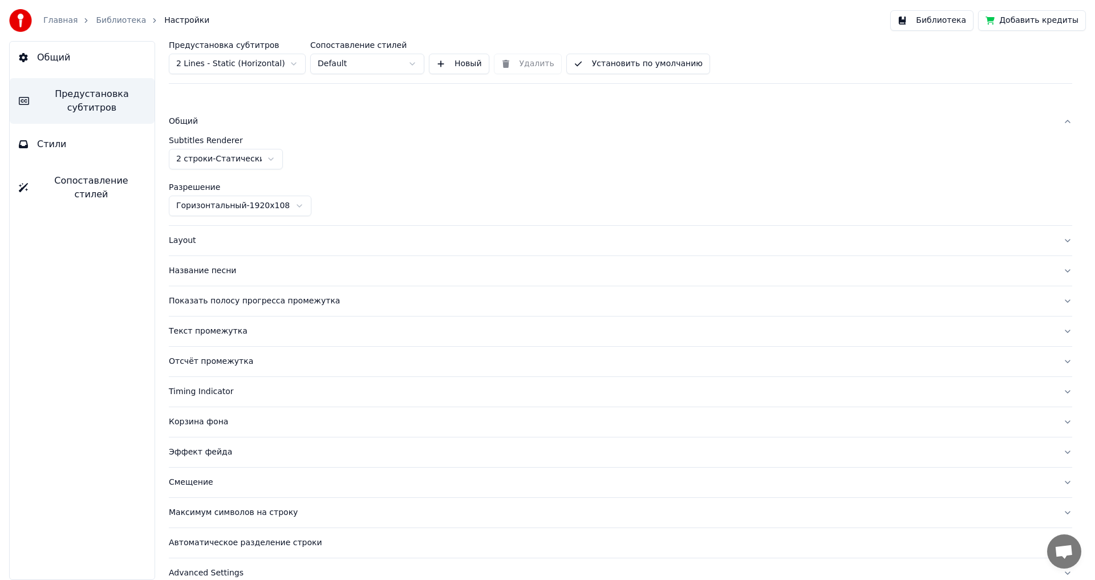
click at [184, 242] on div "Layout" at bounding box center [611, 240] width 885 height 11
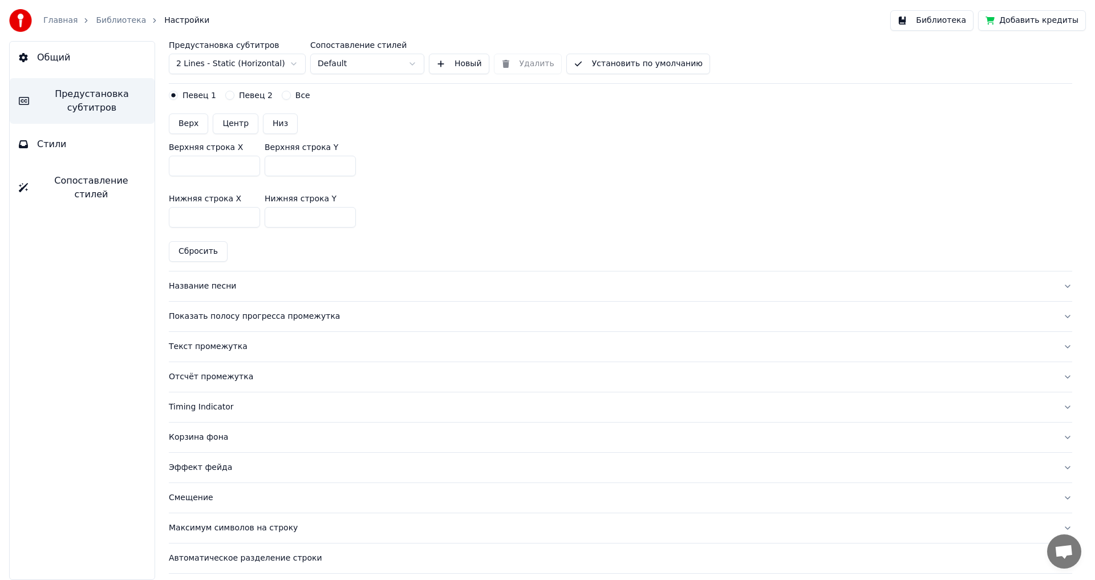
scroll to position [375, 0]
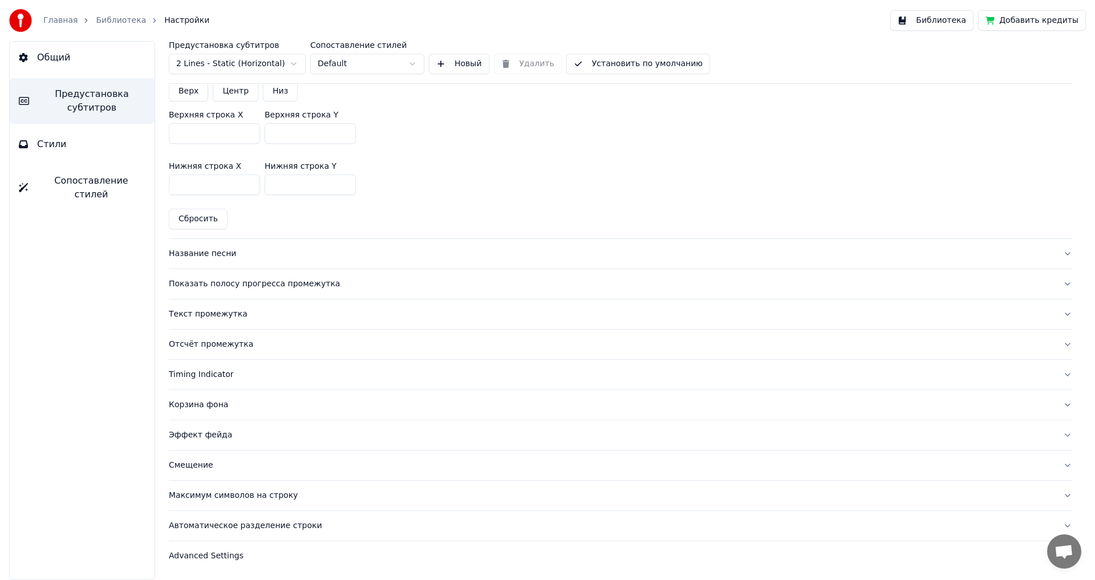
click at [53, 141] on span "Стили" at bounding box center [52, 144] width 30 height 14
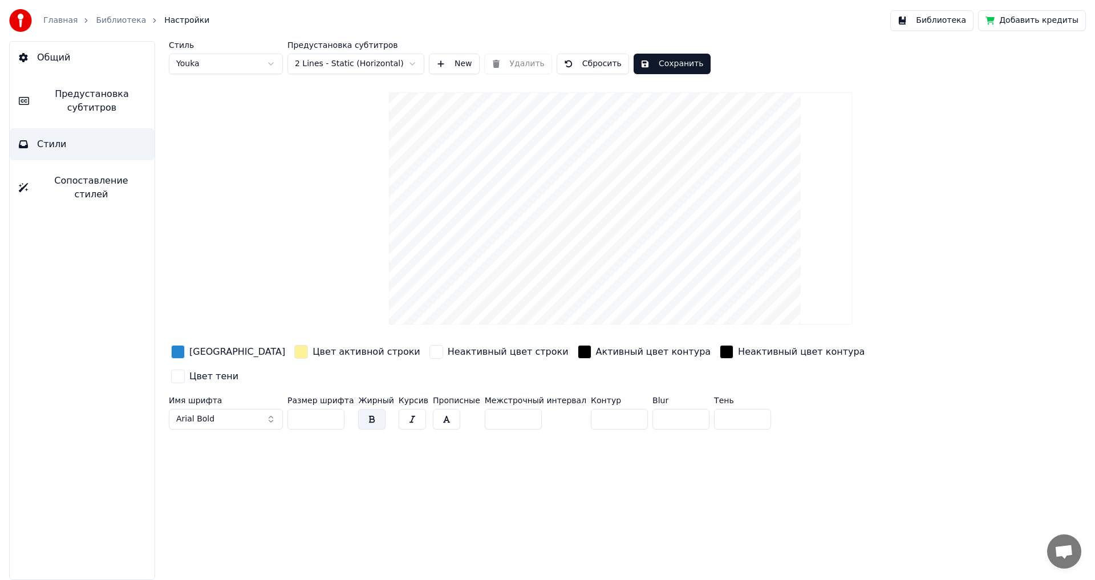
click at [360, 63] on html "Главная Библиотека Настройки Библиотека Добавить кредиты Общий Предустановка су…" at bounding box center [547, 290] width 1095 height 580
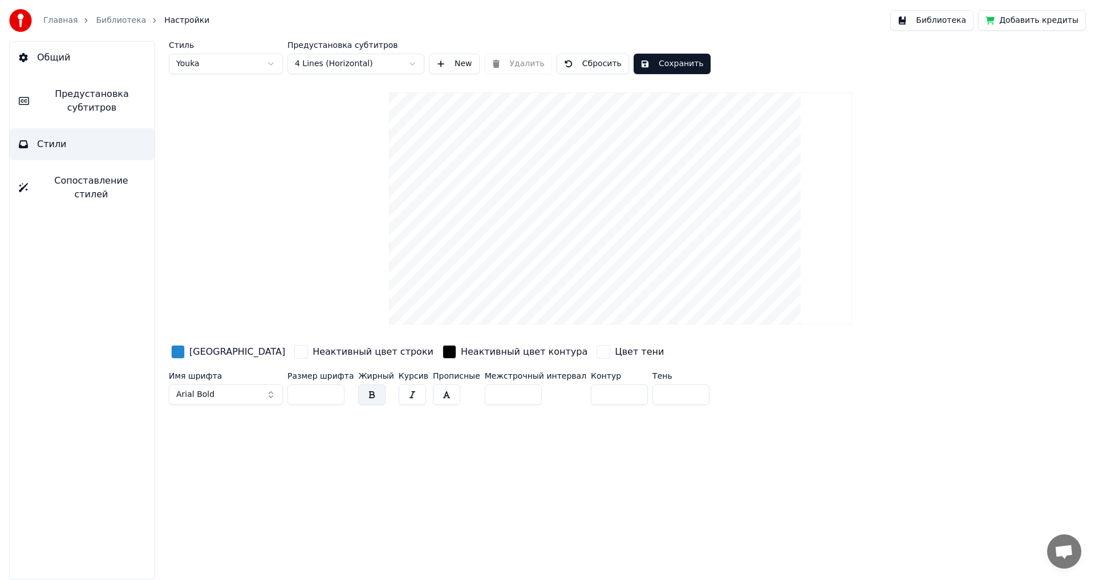
click at [668, 63] on button "Сохранить" at bounding box center [672, 64] width 77 height 21
click at [452, 64] on button "New" at bounding box center [454, 64] width 51 height 21
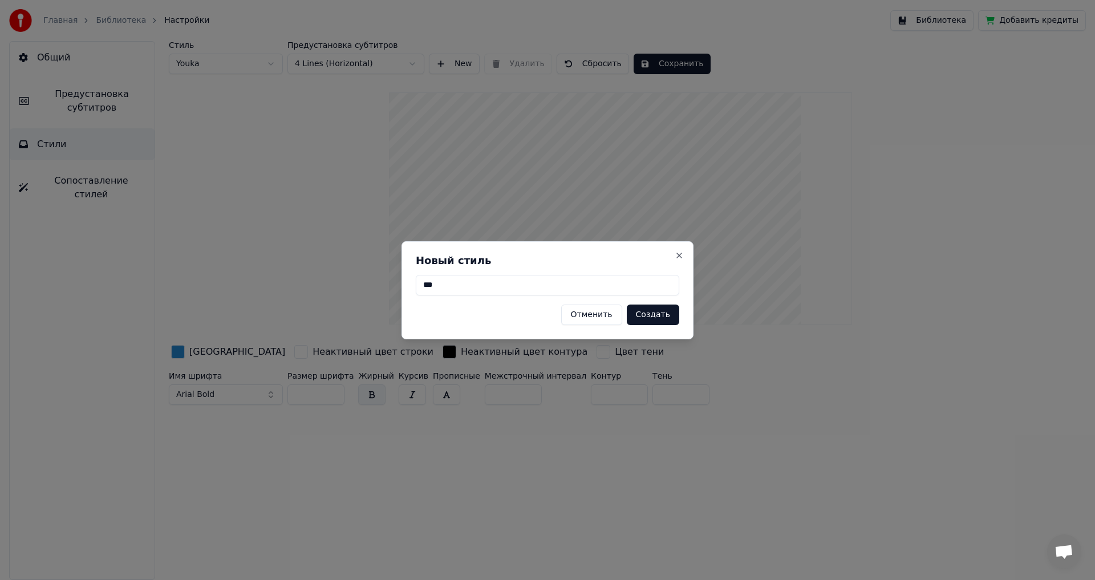
type input "***"
click at [665, 317] on button "Создать" at bounding box center [653, 314] width 52 height 21
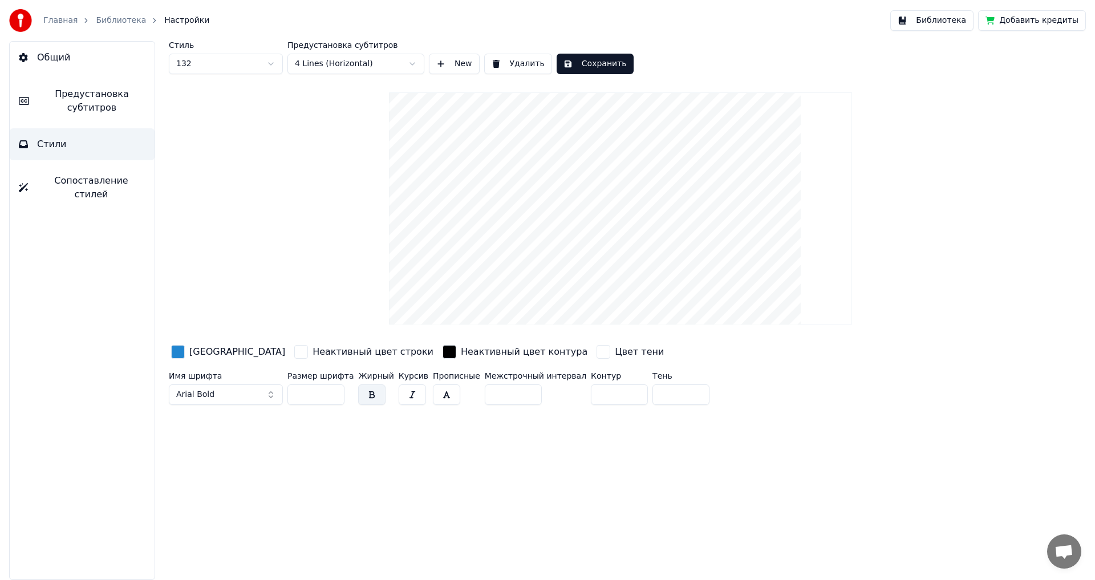
click at [584, 61] on button "Сохранить" at bounding box center [595, 64] width 77 height 21
click at [123, 23] on link "Библиотека" at bounding box center [121, 20] width 50 height 11
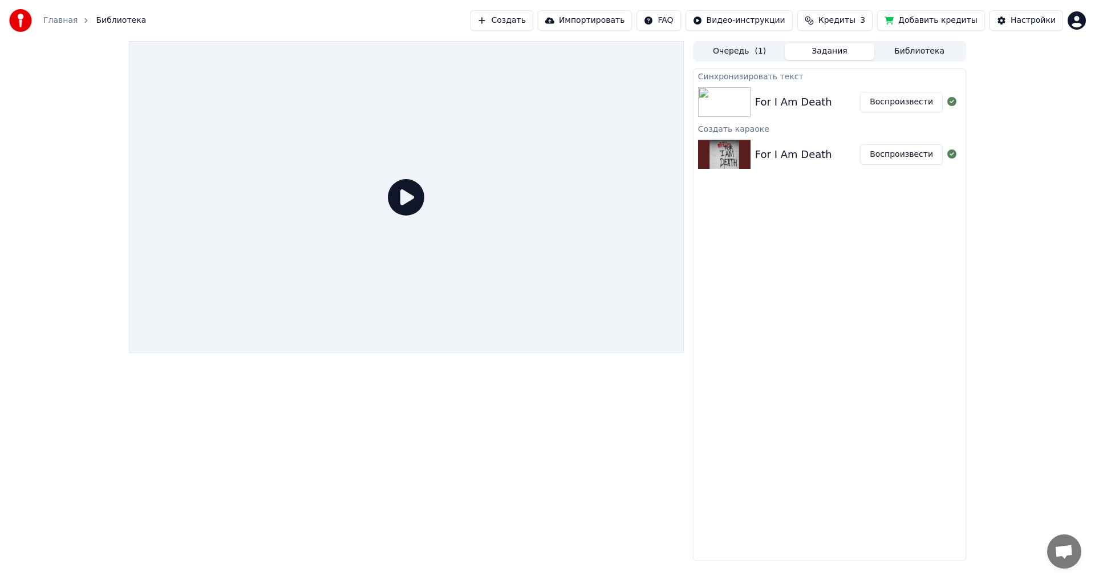
click at [721, 97] on img at bounding box center [724, 102] width 52 height 30
click at [740, 96] on img at bounding box center [724, 102] width 52 height 30
click at [904, 99] on button "Воспроизвести" at bounding box center [901, 102] width 83 height 21
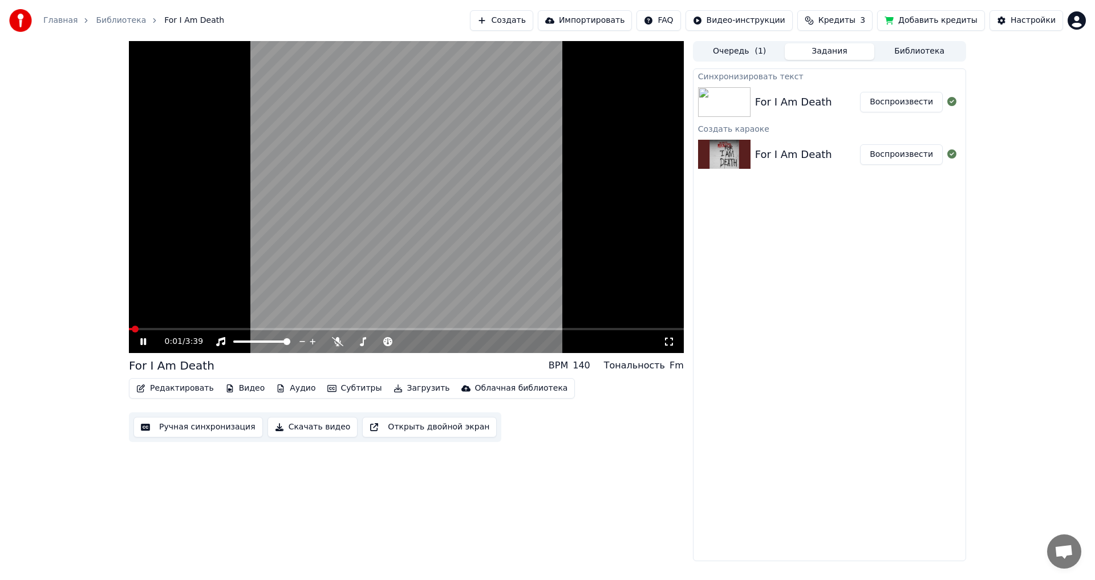
click at [149, 344] on icon at bounding box center [151, 341] width 27 height 9
click at [362, 428] on button "Открыть двойной экран" at bounding box center [429, 427] width 135 height 21
click at [141, 340] on icon at bounding box center [143, 341] width 6 height 7
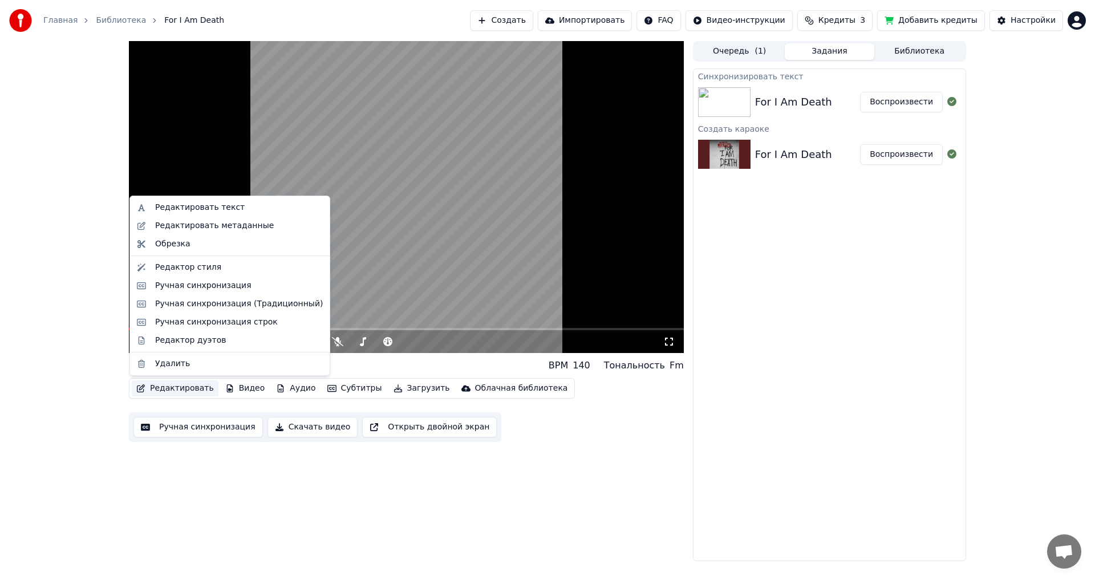
click at [193, 387] on button "Редактировать" at bounding box center [175, 388] width 87 height 16
click at [170, 270] on div "Редактор стиля" at bounding box center [188, 267] width 66 height 11
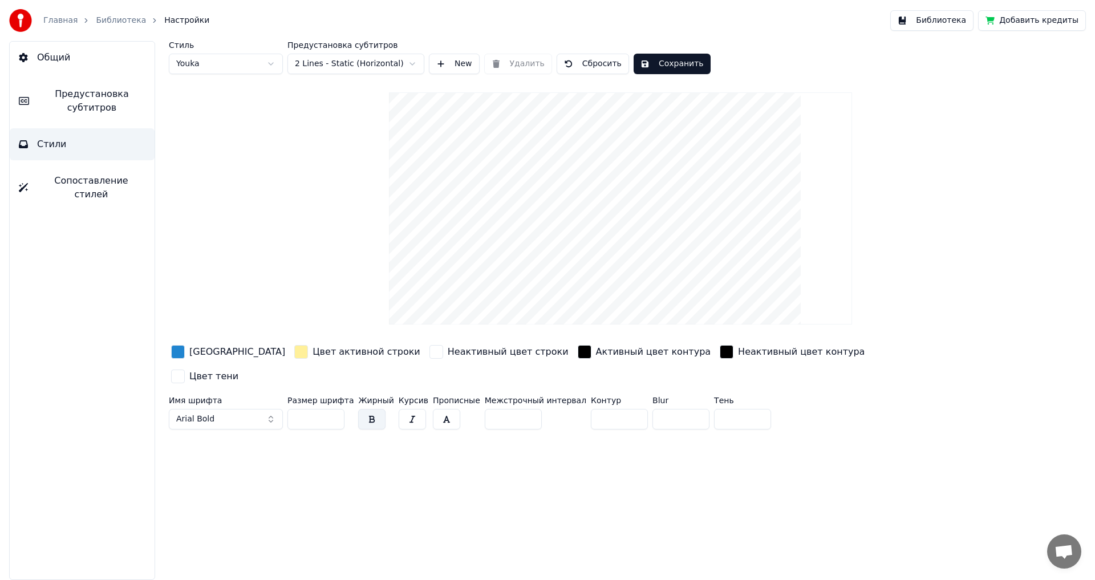
click at [219, 71] on html "Главная Библиотека Настройки Библиотека Добавить кредиты Общий Предустановка су…" at bounding box center [547, 290] width 1095 height 580
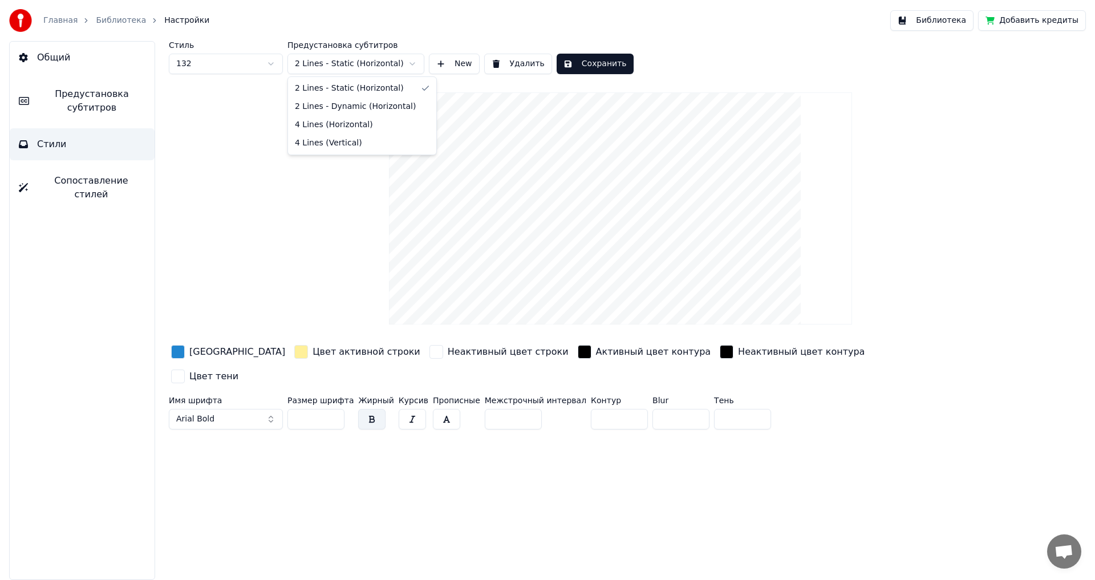
click at [348, 66] on html "Главная Библиотека Настройки Библиотека Добавить кредиты Общий Предустановка су…" at bounding box center [547, 290] width 1095 height 580
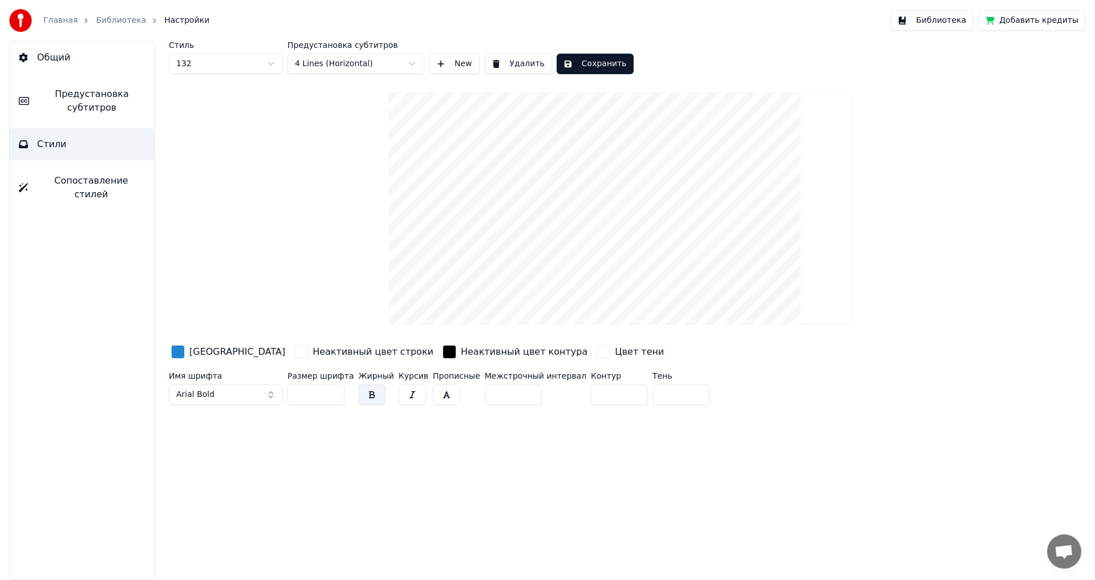
click at [100, 96] on span "Предустановка субтитров" at bounding box center [91, 100] width 107 height 27
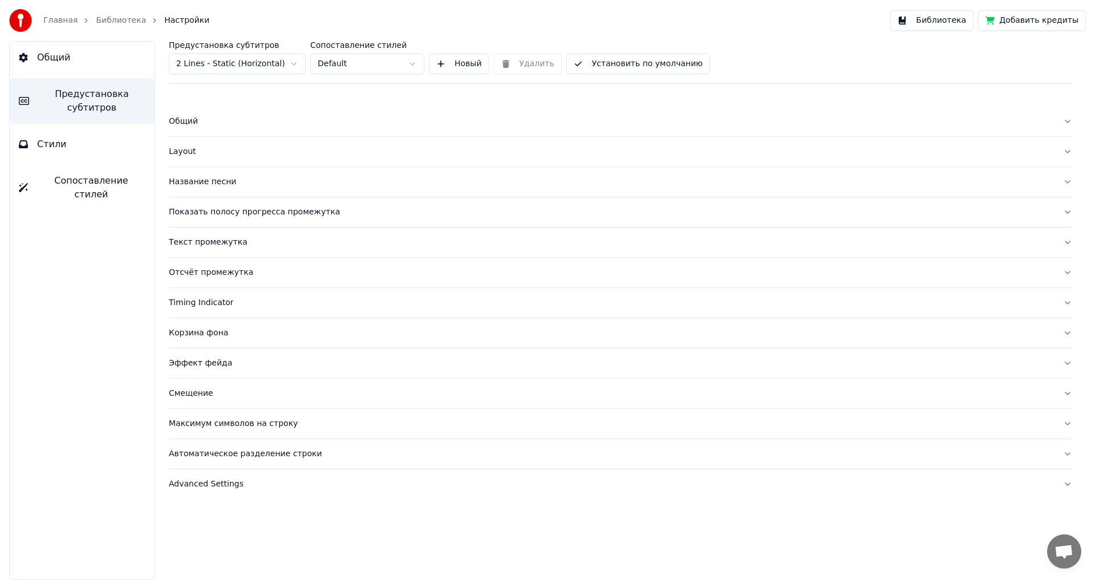
click at [100, 96] on span "Предустановка субтитров" at bounding box center [91, 100] width 107 height 27
click at [433, 63] on button "Новый" at bounding box center [459, 64] width 60 height 21
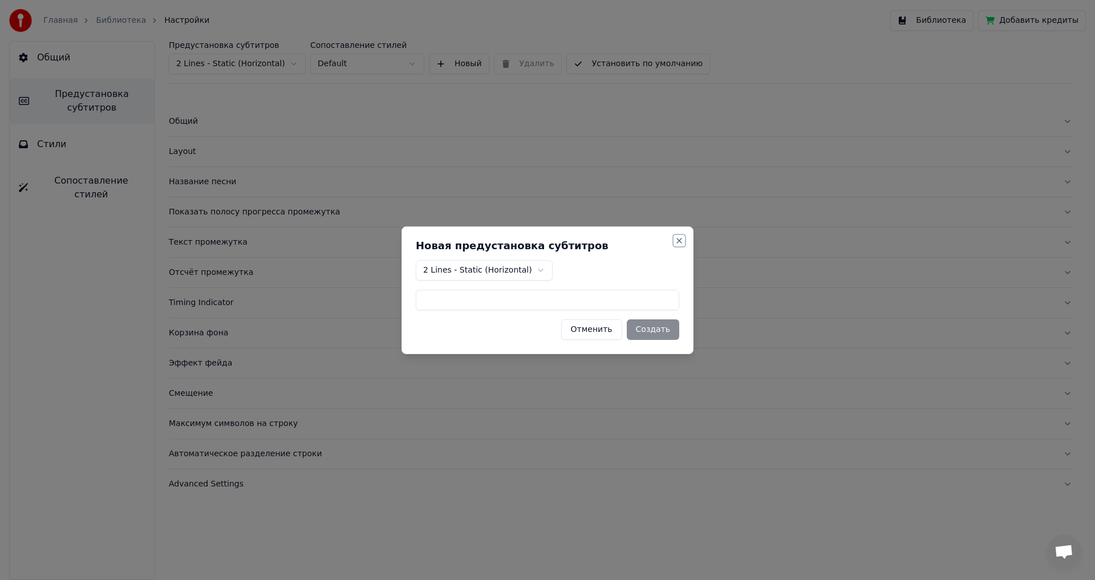
click at [680, 237] on button "Close" at bounding box center [679, 240] width 9 height 9
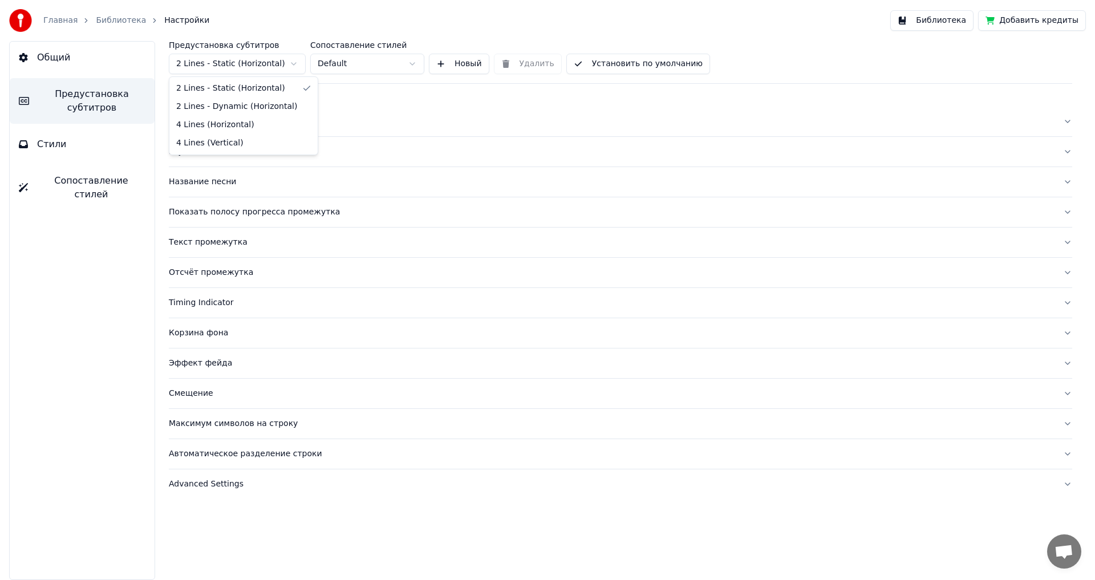
click at [218, 62] on html "Главная Библиотека Настройки Библиотека Добавить кредиты Общий Предустановка су…" at bounding box center [547, 290] width 1095 height 580
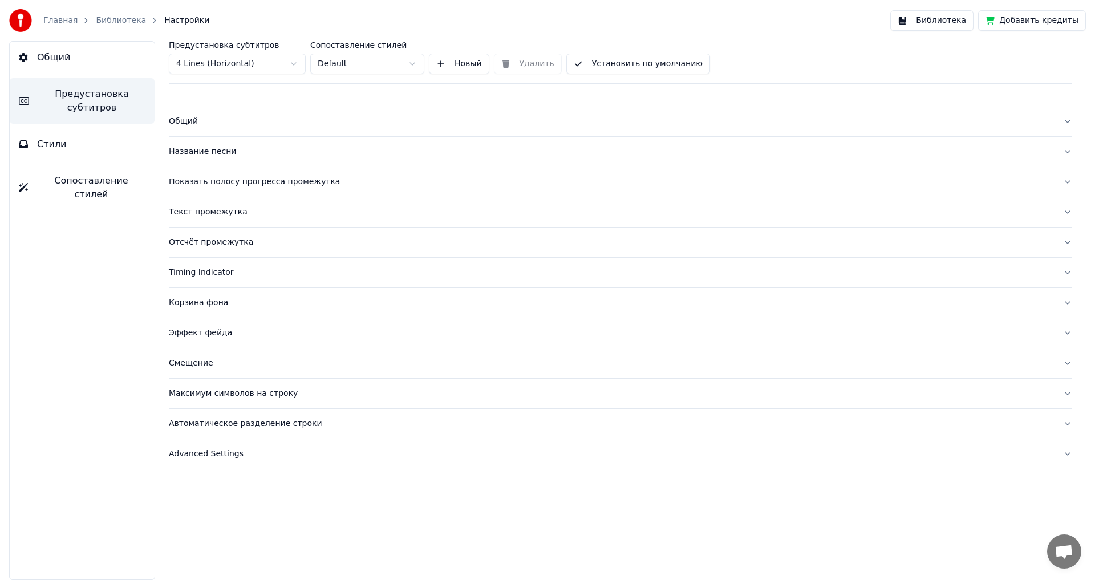
click at [626, 64] on button "Установить по умолчанию" at bounding box center [638, 64] width 144 height 21
click at [570, 60] on button "Готово" at bounding box center [597, 64] width 62 height 21
click at [47, 147] on span "Стили" at bounding box center [52, 144] width 30 height 14
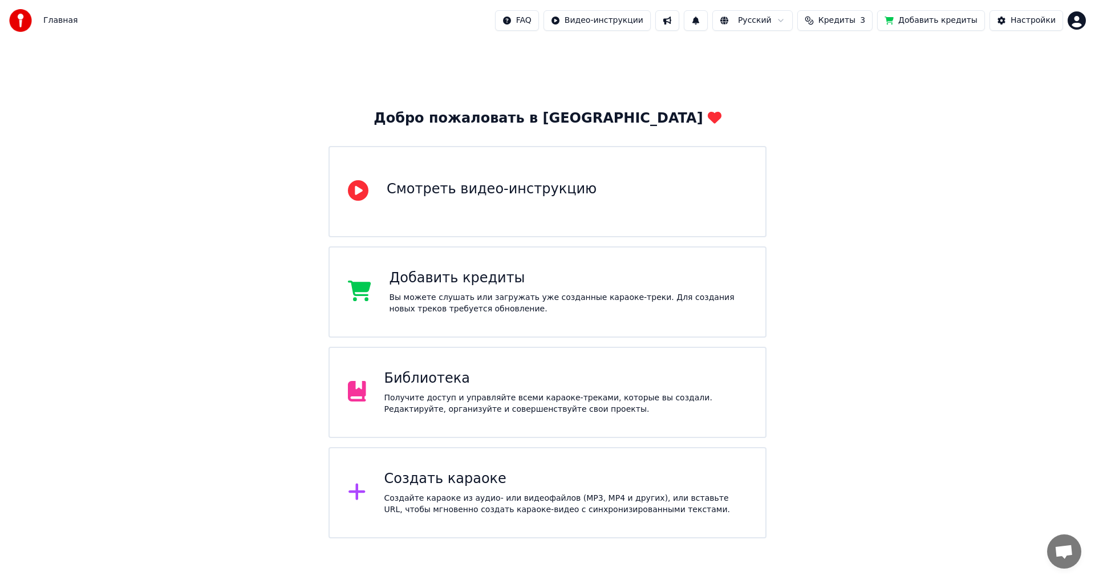
click at [429, 379] on div "Библиотека" at bounding box center [565, 379] width 363 height 18
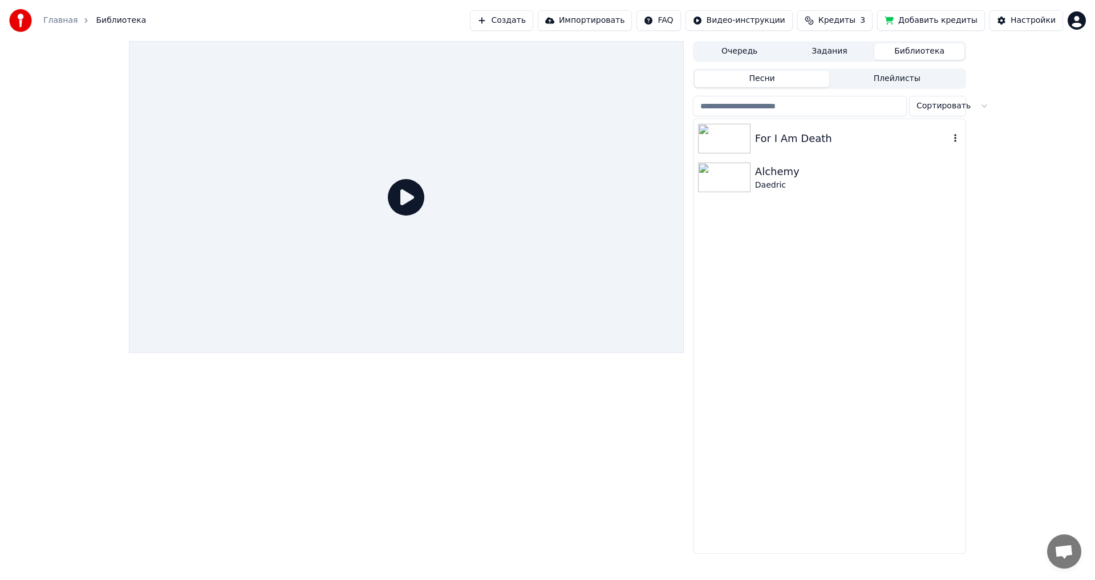
click at [715, 146] on img at bounding box center [724, 139] width 52 height 30
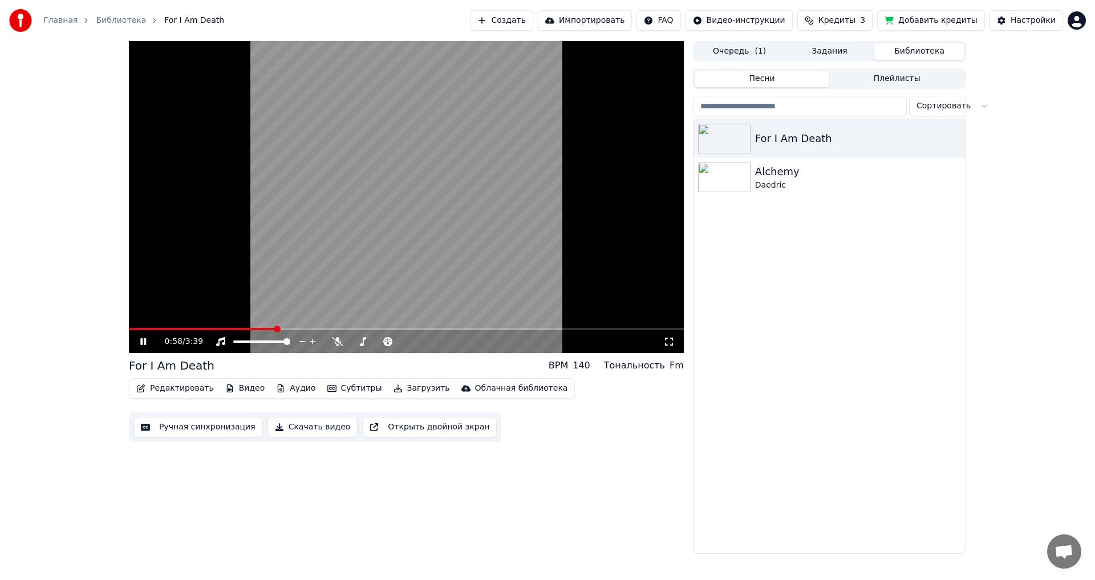
click at [277, 329] on span at bounding box center [406, 329] width 555 height 2
click at [371, 427] on button "Открыть двойной экран" at bounding box center [429, 427] width 135 height 21
click at [131, 330] on span at bounding box center [250, 329] width 243 height 2
click at [129, 328] on span at bounding box center [132, 329] width 7 height 7
click at [152, 341] on icon at bounding box center [151, 341] width 27 height 9
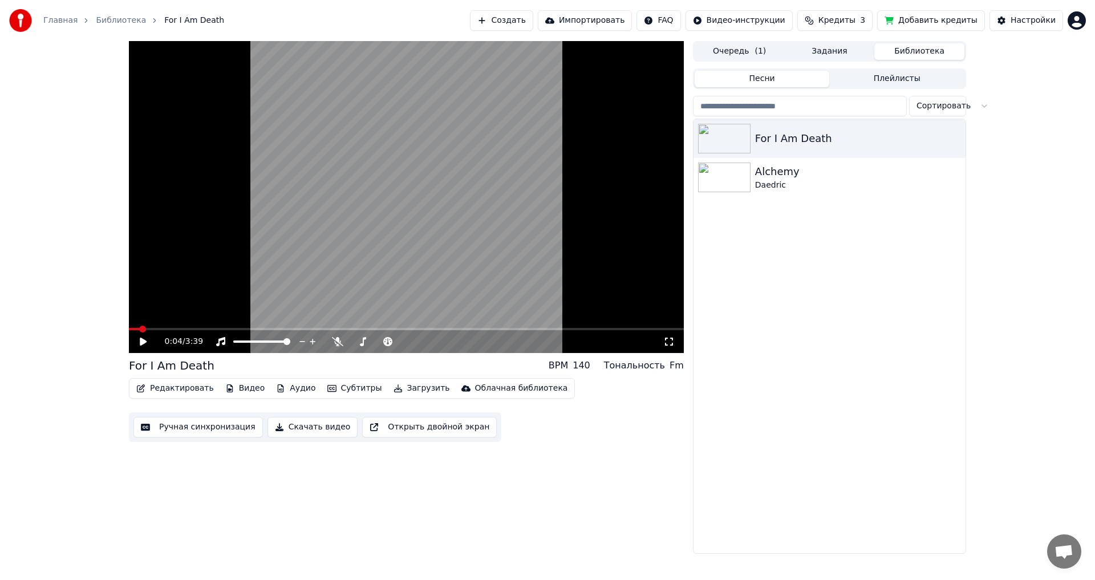
click at [387, 423] on button "Открыть двойной экран" at bounding box center [429, 427] width 135 height 21
click at [147, 343] on icon at bounding box center [151, 341] width 27 height 9
click at [285, 423] on button "Скачать видео" at bounding box center [312, 427] width 91 height 21
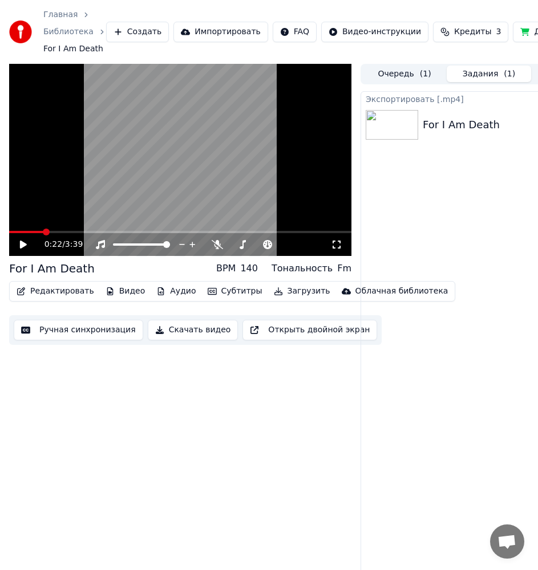
scroll to position [0, 79]
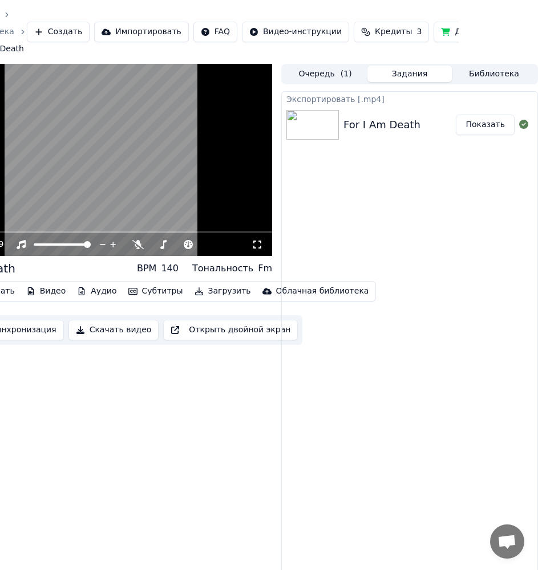
click at [495, 129] on button "Показать" at bounding box center [485, 125] width 59 height 21
